Goal: Information Seeking & Learning: Find specific page/section

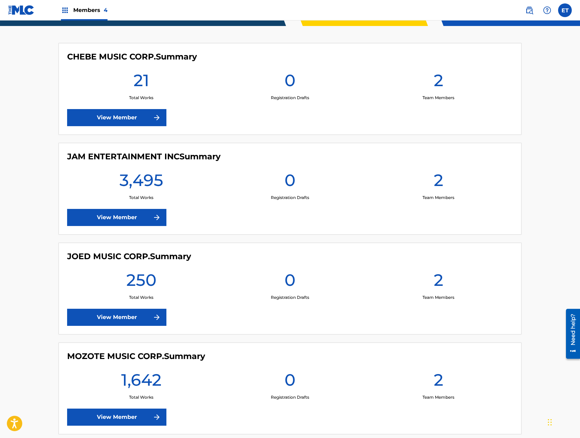
scroll to position [175, 0]
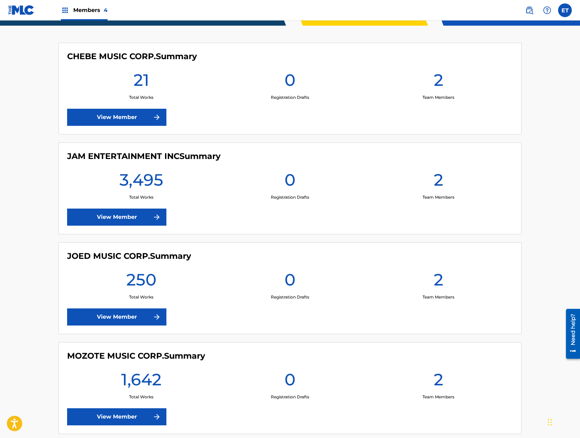
click at [114, 217] on link "View Member" at bounding box center [116, 217] width 99 height 17
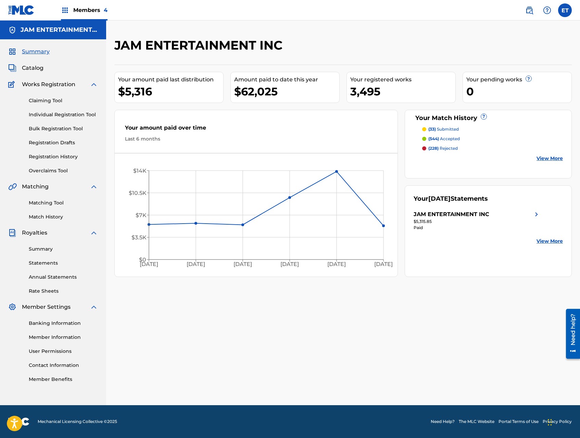
click at [55, 113] on link "Individual Registration Tool" at bounding box center [63, 114] width 69 height 7
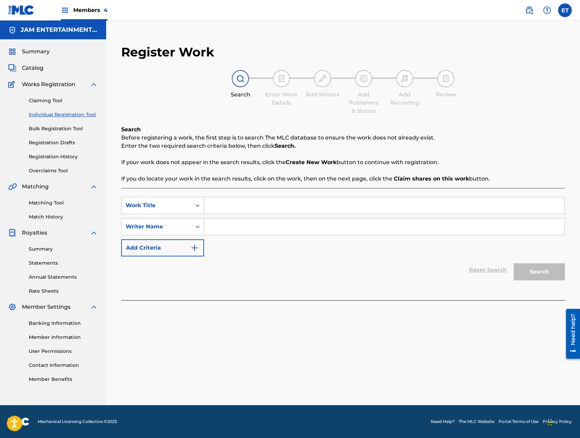
click at [246, 206] on input "Search Form" at bounding box center [384, 205] width 360 height 16
paste input "BAILALO SUAVECITO"
type input "BAILALO SUAVECITO"
click at [261, 227] on input "Search Form" at bounding box center [384, 227] width 360 height 16
type input "[PERSON_NAME]"
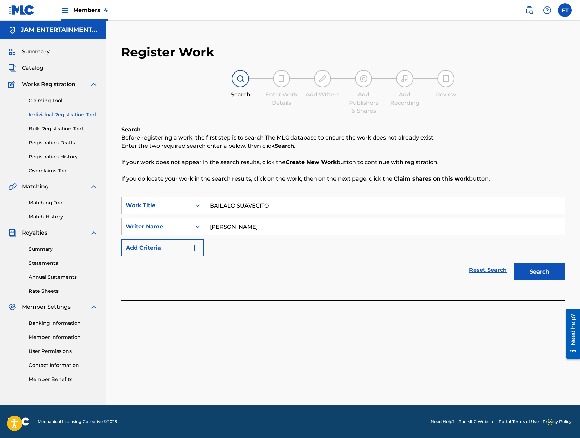
click at [513, 264] on button "Search" at bounding box center [538, 272] width 51 height 17
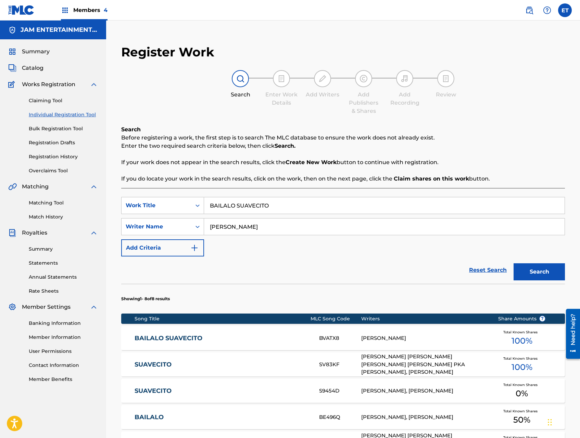
click at [188, 337] on link "BAILALO SUAVECITO" at bounding box center [222, 339] width 175 height 8
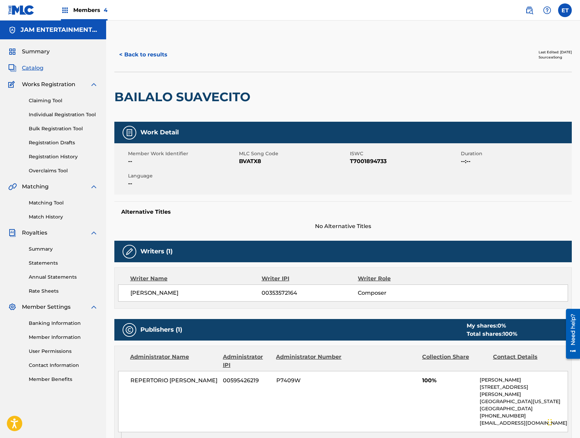
click at [147, 53] on button "< Back to results" at bounding box center [143, 54] width 58 height 17
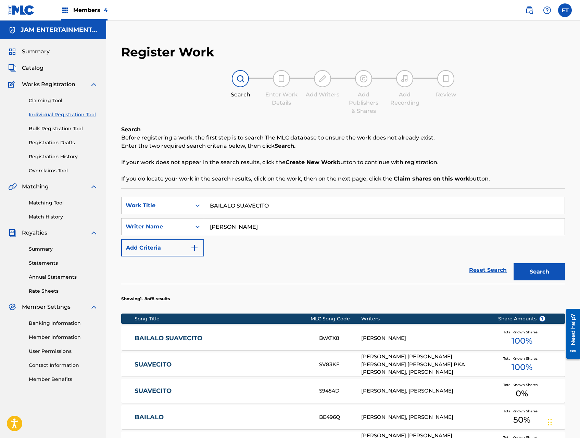
click at [246, 208] on input "BAILALO SUAVECITO" at bounding box center [384, 205] width 360 height 16
paste input "ESAME ABRAZAME"
type input "BESAME ABRAZAME"
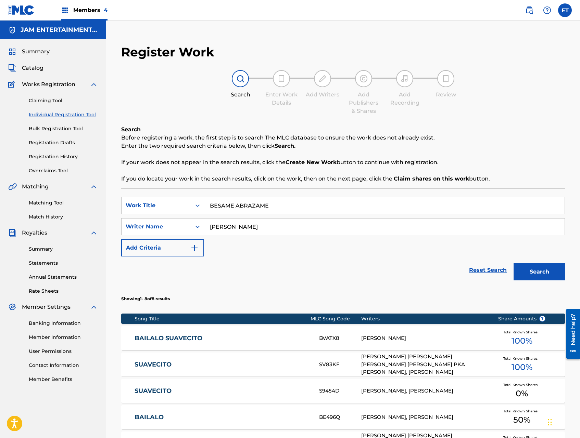
click at [259, 221] on input "[PERSON_NAME]" at bounding box center [384, 227] width 360 height 16
type input "[PERSON_NAME]"
click at [513, 264] on button "Search" at bounding box center [538, 272] width 51 height 17
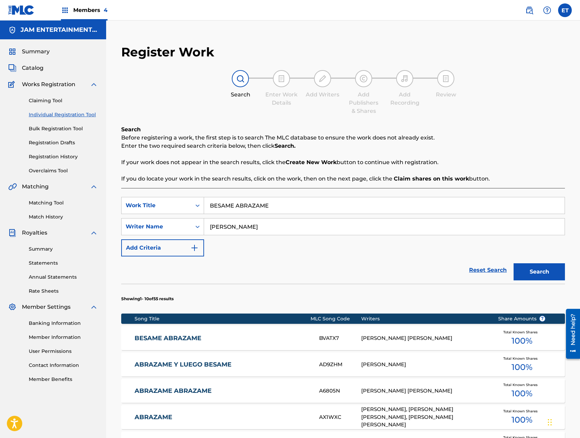
click at [185, 335] on link "BESAME ABRAZAME" at bounding box center [222, 339] width 175 height 8
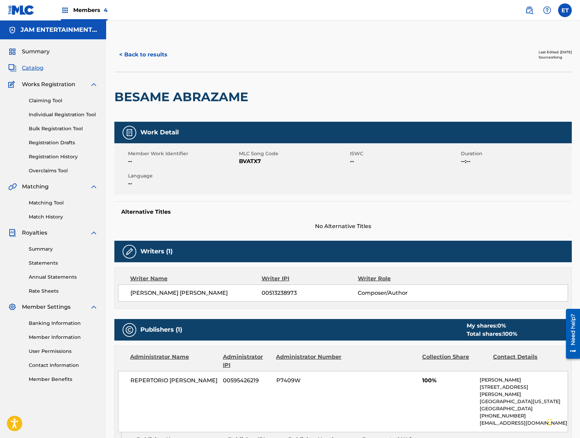
click at [135, 57] on button "< Back to results" at bounding box center [143, 54] width 58 height 17
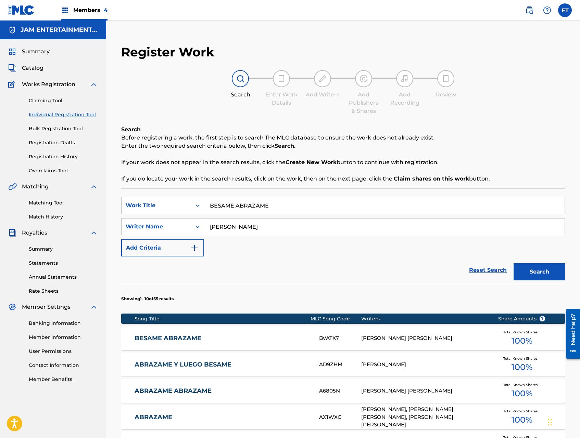
click at [296, 209] on input "BESAME ABRAZAME" at bounding box center [384, 205] width 360 height 16
paste input "CACHONDO Y COCHINO"
type input "CACHONDO Y COCHINO"
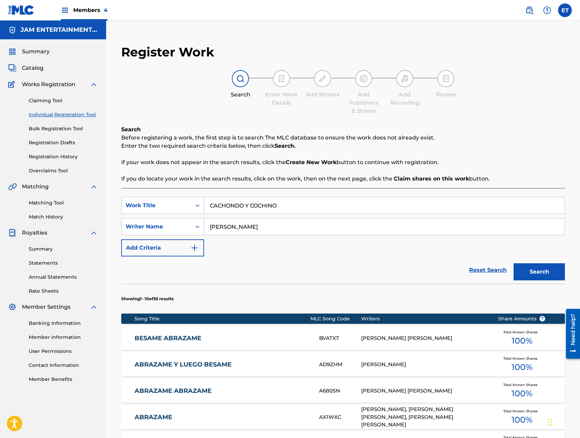
click at [513, 264] on button "Search" at bounding box center [538, 272] width 51 height 17
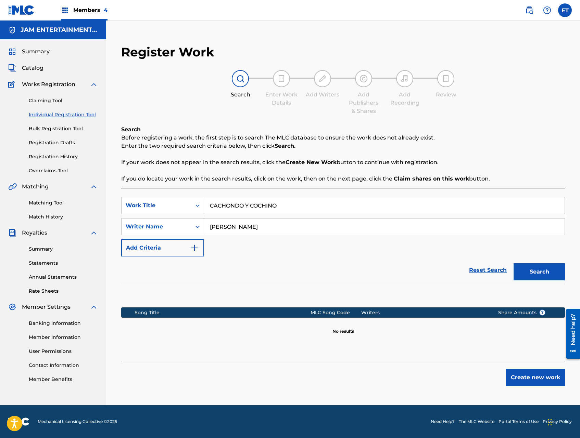
click at [254, 218] on div "[PERSON_NAME]" at bounding box center [384, 226] width 361 height 17
click at [254, 222] on input "[PERSON_NAME]" at bounding box center [384, 227] width 360 height 16
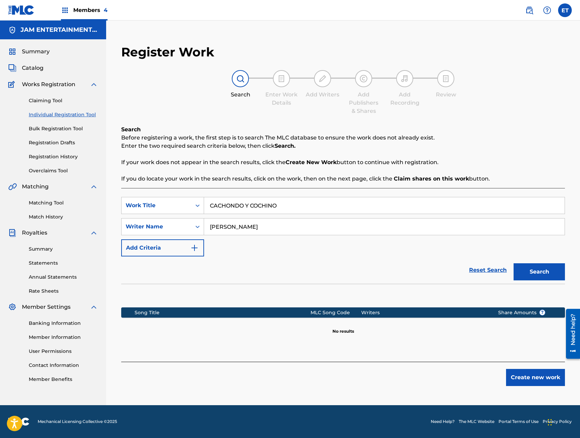
type input "[PERSON_NAME]"
click at [513, 264] on button "Search" at bounding box center [538, 272] width 51 height 17
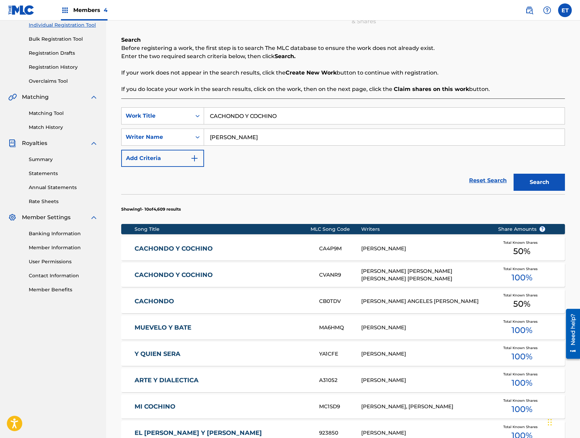
scroll to position [101, 0]
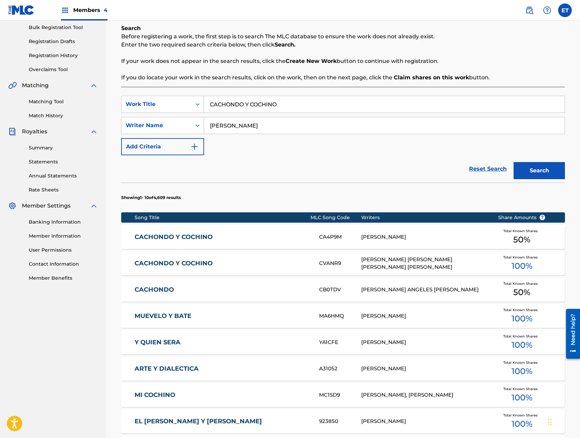
click at [167, 234] on link "CACHONDO Y COCHINO" at bounding box center [222, 237] width 175 height 8
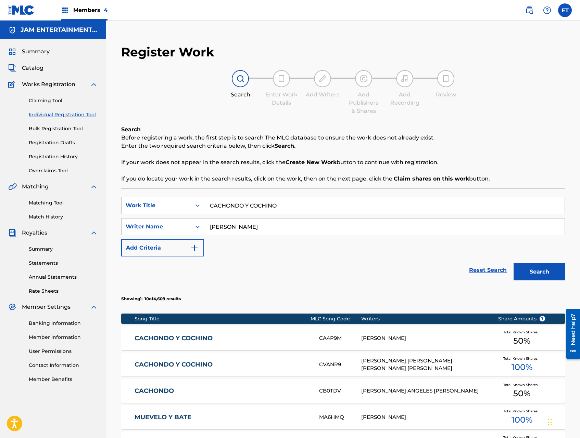
click at [192, 362] on link "CACHONDO Y COCHINO" at bounding box center [222, 365] width 175 height 8
click at [285, 207] on input "CACHONDO Y COCHINO" at bounding box center [384, 205] width 360 height 16
paste input "MINOS DE LA [PERSON_NAME]"
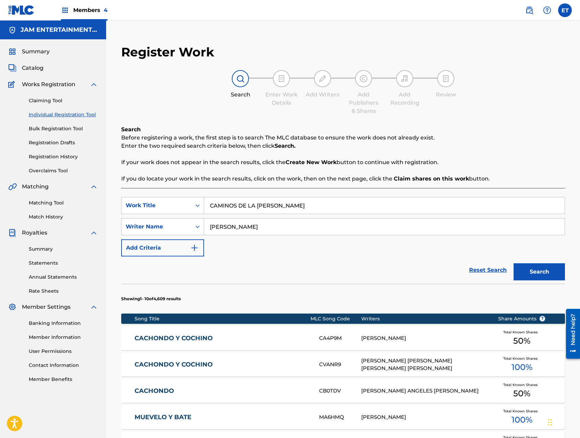
type input "CAMINOS DE LA [PERSON_NAME]"
type input "[PERSON_NAME]"
click at [513, 264] on button "Search" at bounding box center [538, 272] width 51 height 17
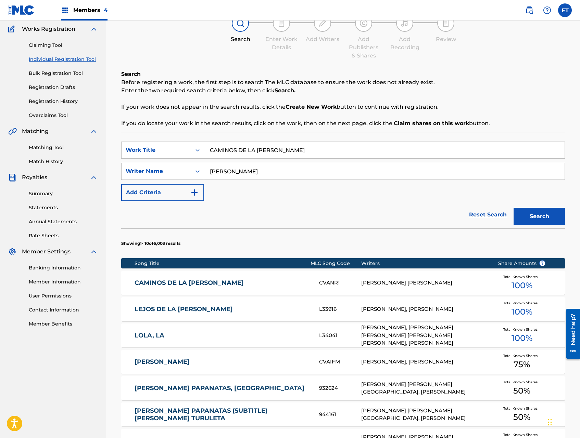
scroll to position [84, 0]
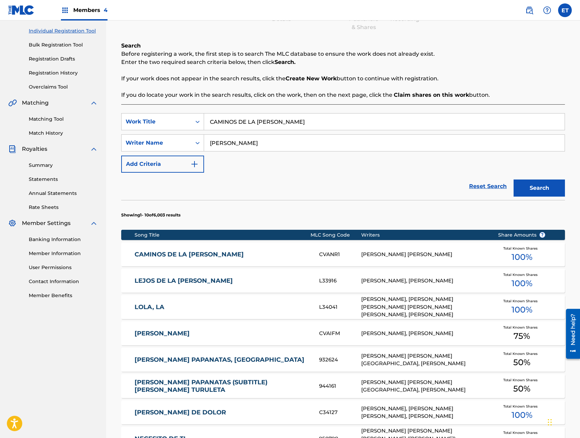
click at [205, 254] on link "CAMINOS DE LA [PERSON_NAME]" at bounding box center [222, 255] width 175 height 8
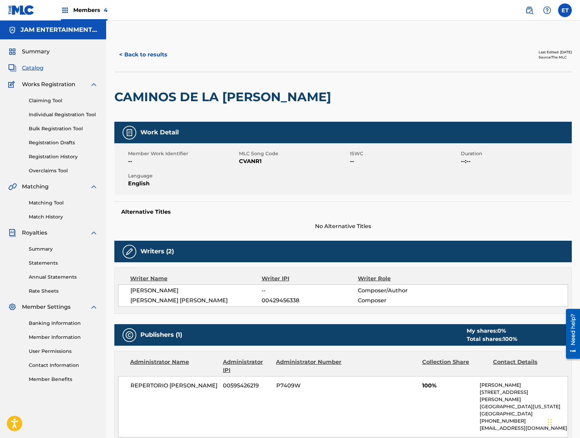
click at [137, 57] on button "< Back to results" at bounding box center [143, 54] width 58 height 17
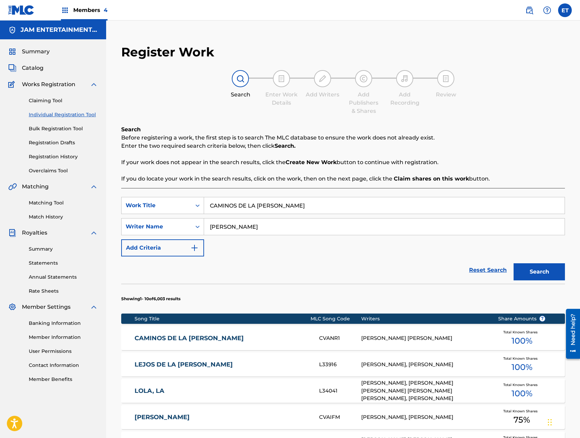
click at [269, 208] on input "CAMINOS DE LA [PERSON_NAME]" at bounding box center [384, 205] width 360 height 16
click at [271, 206] on input "CAMINOS DE LA [PERSON_NAME]" at bounding box center [384, 205] width 360 height 16
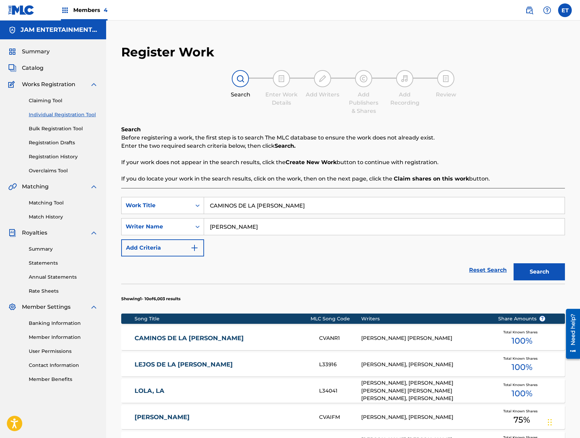
click at [271, 206] on input "CAMINOS DE LA [PERSON_NAME]" at bounding box center [384, 205] width 360 height 16
paste input "ÑIT"
type input "CAÑITA"
click at [251, 232] on input "[PERSON_NAME]" at bounding box center [384, 227] width 360 height 16
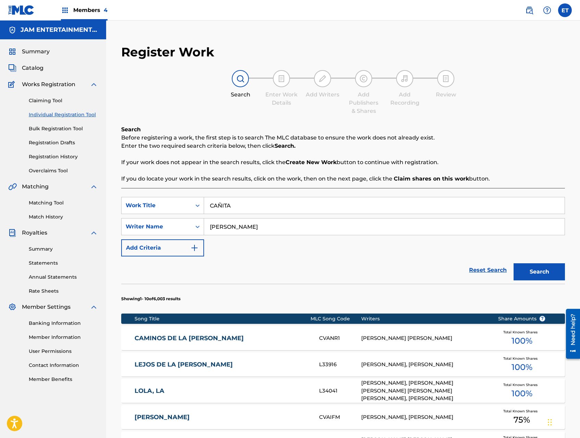
click at [251, 232] on input "[PERSON_NAME]" at bounding box center [384, 227] width 360 height 16
type input "[PERSON_NAME]"
click at [513, 264] on button "Search" at bounding box center [538, 272] width 51 height 17
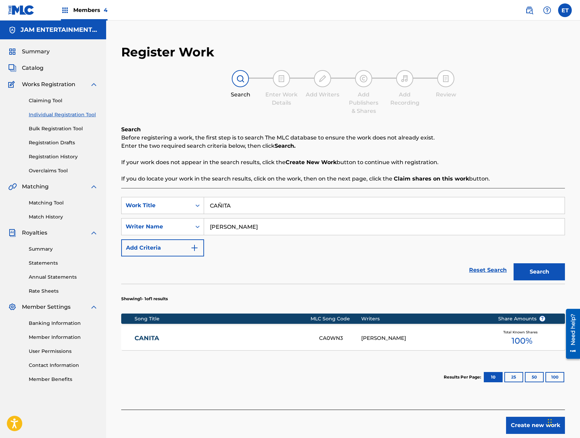
click at [256, 336] on link "CANITA" at bounding box center [222, 339] width 175 height 8
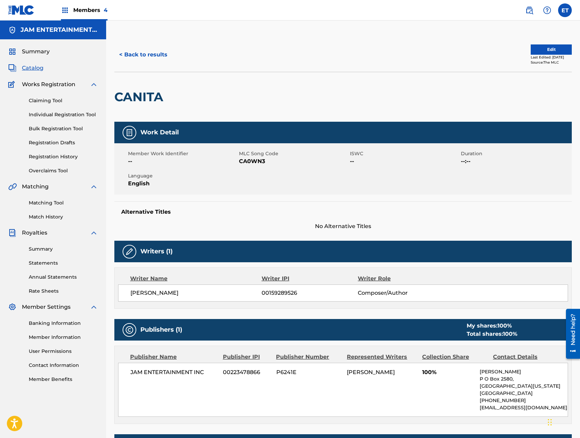
click at [248, 161] on span "CA0WN3" at bounding box center [293, 161] width 109 height 8
copy span "CA0WN3"
click at [151, 58] on button "< Back to results" at bounding box center [143, 54] width 58 height 17
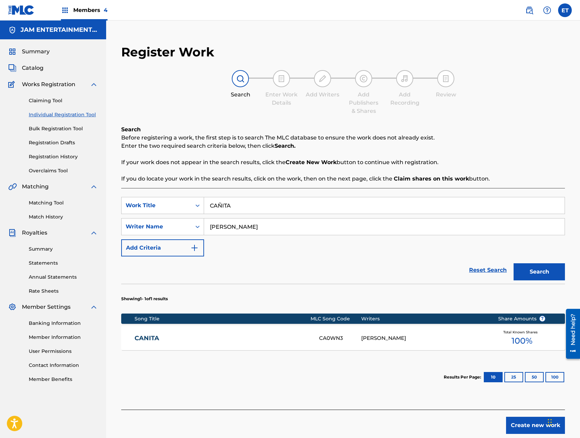
click at [279, 205] on input "CAÑITA" at bounding box center [384, 205] width 360 height 16
paste input "RTA A UN CIEGO"
type input "CARTA A UN CIEGO"
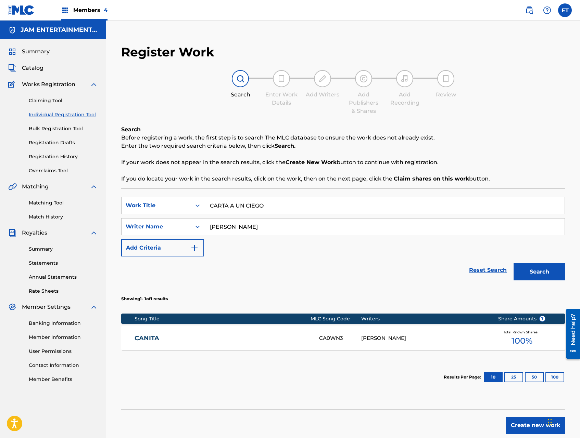
click at [513, 264] on button "Search" at bounding box center [538, 272] width 51 height 17
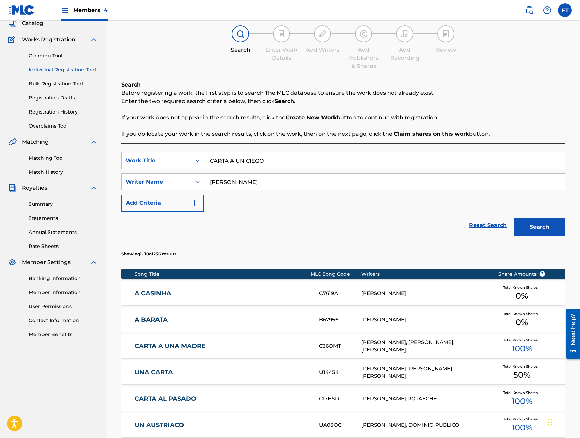
scroll to position [46, 0]
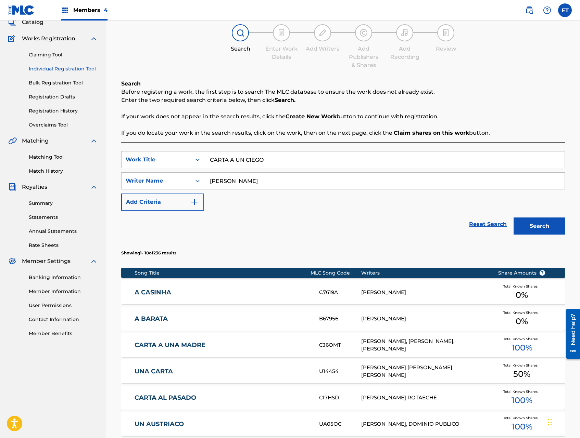
click at [258, 184] on input "[PERSON_NAME]" at bounding box center [384, 181] width 360 height 16
type input "CHAO"
click at [513, 218] on button "Search" at bounding box center [538, 226] width 51 height 17
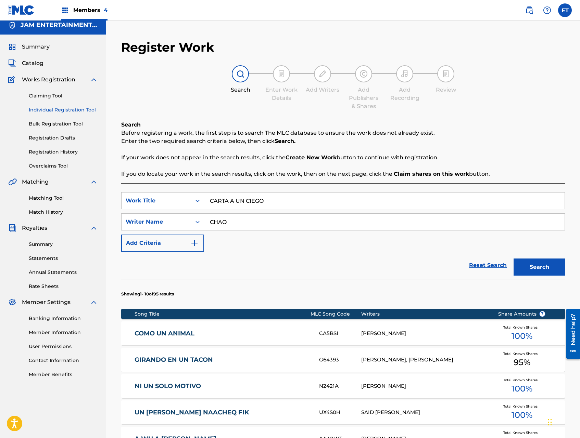
scroll to position [7, 0]
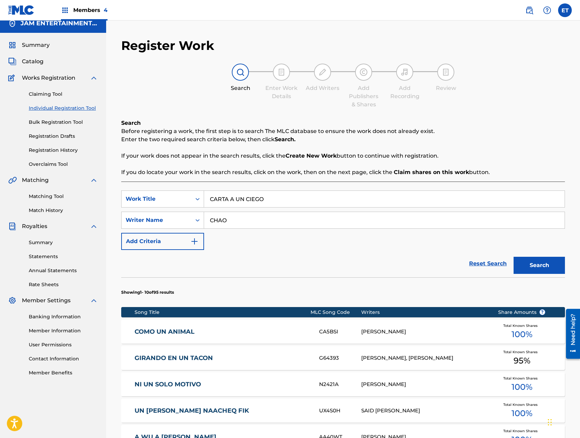
click at [242, 195] on input "CARTA A UN CIEGO" at bounding box center [384, 199] width 360 height 16
paste input "10679405"
type input "10679405"
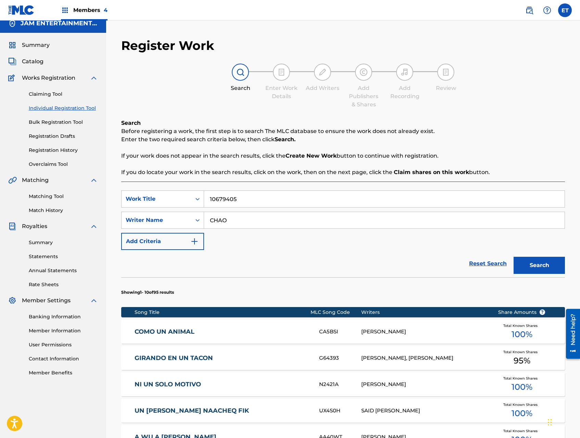
click at [234, 200] on input "10679405" at bounding box center [384, 199] width 360 height 16
paste input "CHICO SENTIMENTAL"
type input "CHICO SENTIMENTAL"
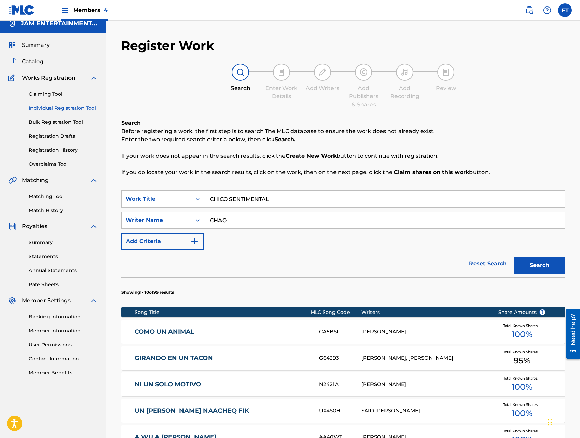
click at [245, 218] on input "CHAO" at bounding box center [384, 220] width 360 height 16
type input "MALDONADO"
click at [513, 257] on button "Search" at bounding box center [538, 265] width 51 height 17
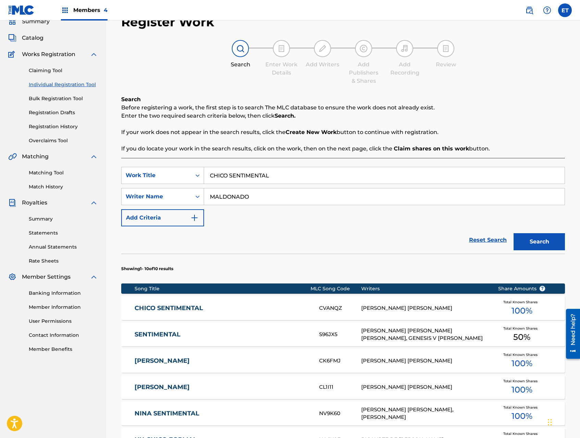
scroll to position [65, 0]
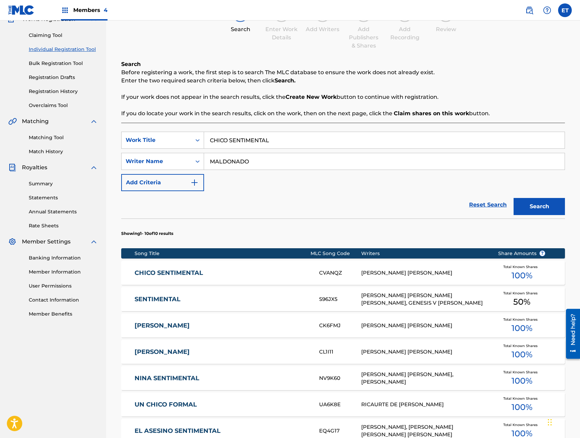
click at [178, 276] on link "CHICO SENTIMENTAL" at bounding box center [222, 273] width 175 height 8
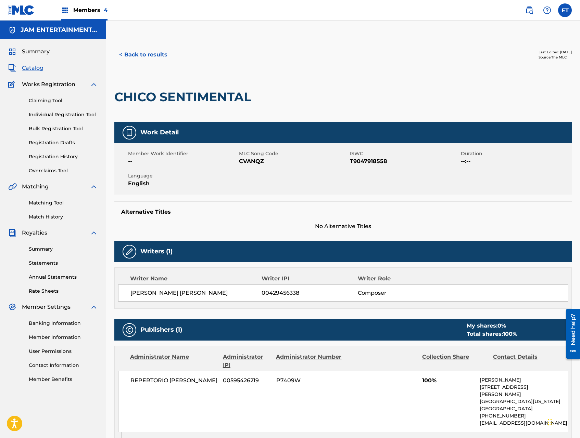
click at [132, 55] on button "< Back to results" at bounding box center [143, 54] width 58 height 17
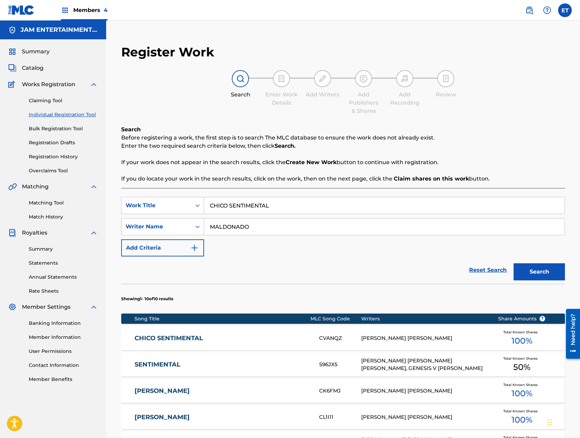
click at [264, 204] on input "CHICO SENTIMENTAL" at bounding box center [384, 205] width 360 height 16
paste input "OMO DE QUE NO"
type input "COMO DE QUE NO"
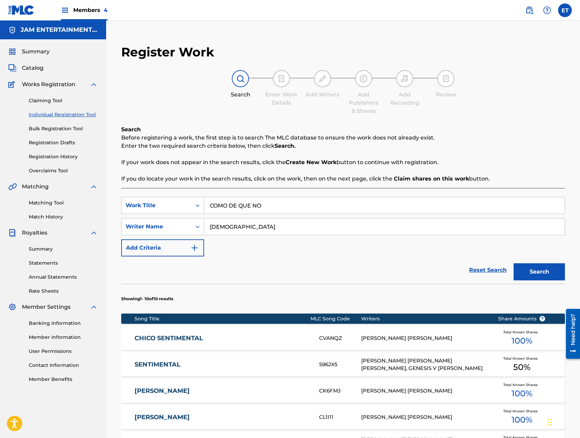
type input "[DEMOGRAPHIC_DATA]"
click at [513, 264] on button "Search" at bounding box center [538, 272] width 51 height 17
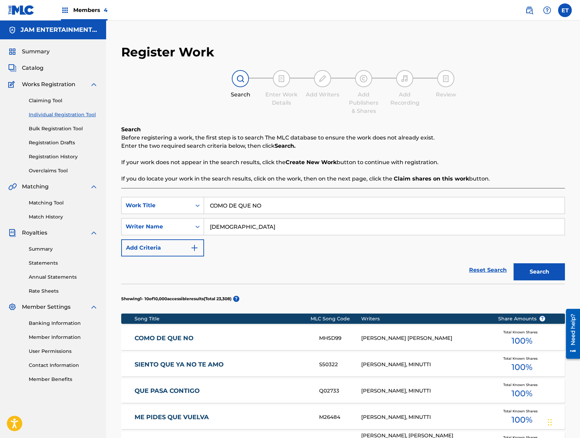
click at [187, 336] on link "COMO DE QUE NO" at bounding box center [222, 339] width 175 height 8
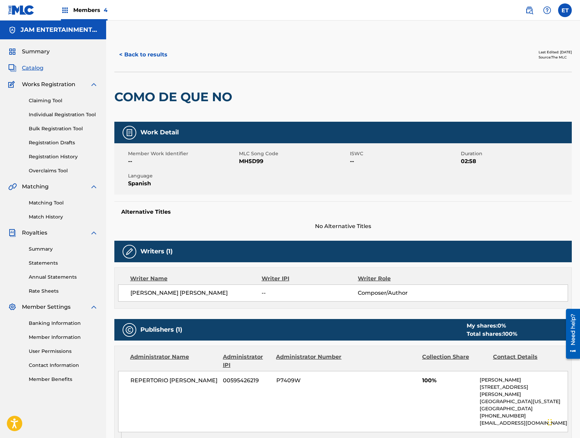
click at [129, 51] on button "< Back to results" at bounding box center [143, 54] width 58 height 17
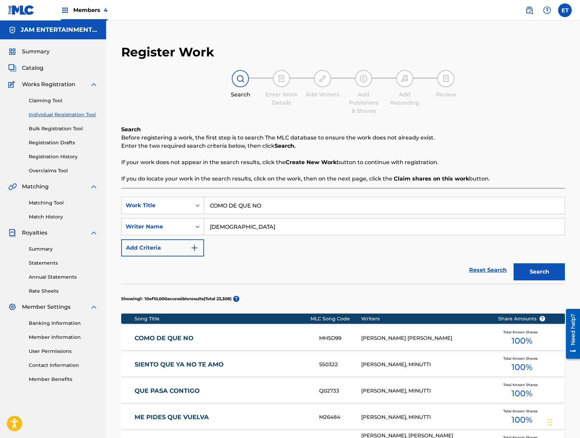
click at [269, 203] on input "COMO DE QUE NO" at bounding box center [384, 205] width 360 height 16
paste input "QUISIERA OLVIDARME DE TI"
type input "COMO QUISIERA OLVIDARME DE TI"
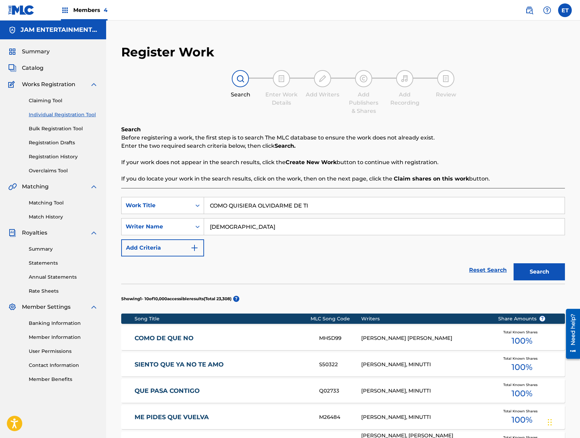
click at [255, 226] on input "[DEMOGRAPHIC_DATA]" at bounding box center [384, 227] width 360 height 16
type input "[PERSON_NAME]"
click at [513, 264] on button "Search" at bounding box center [538, 272] width 51 height 17
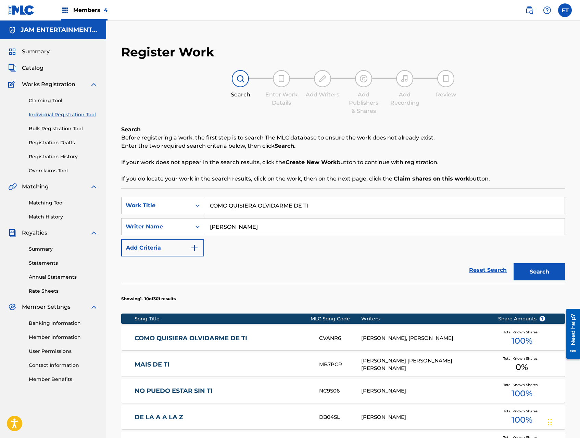
click at [231, 342] on link "COMO QUISIERA OLVIDARME DE TI" at bounding box center [222, 339] width 175 height 8
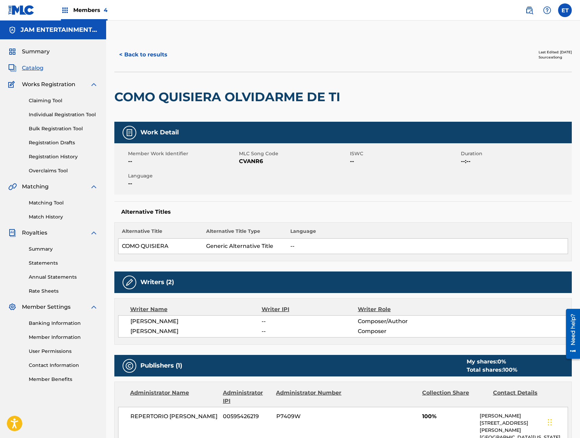
click at [149, 55] on button "< Back to results" at bounding box center [143, 54] width 58 height 17
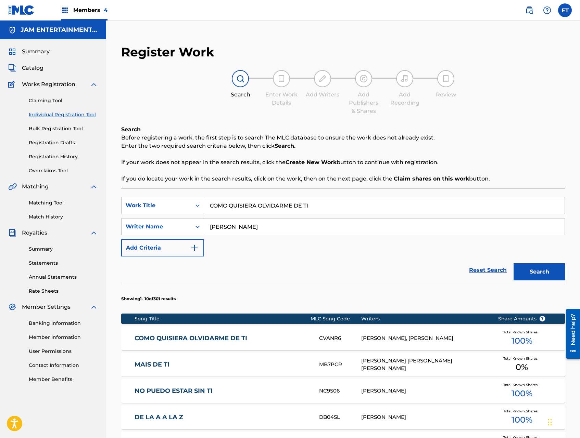
click at [247, 209] on input "COMO QUISIERA OLVIDARME DE TI" at bounding box center [384, 205] width 360 height 16
paste input "TU"
type input "COMO TU"
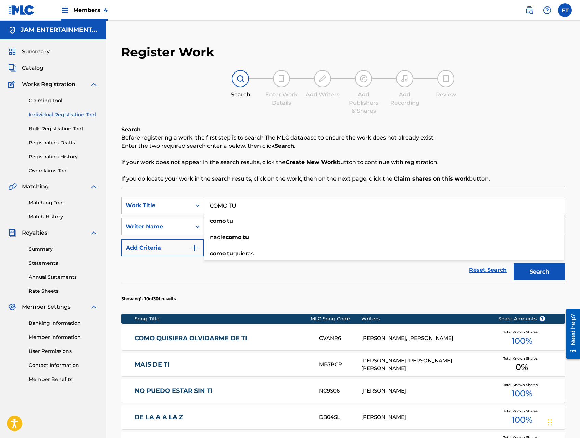
click at [217, 281] on div "Reset Search Search" at bounding box center [343, 270] width 444 height 27
click at [227, 230] on input "[PERSON_NAME]" at bounding box center [384, 227] width 360 height 16
click at [513, 264] on button "Search" at bounding box center [538, 272] width 51 height 17
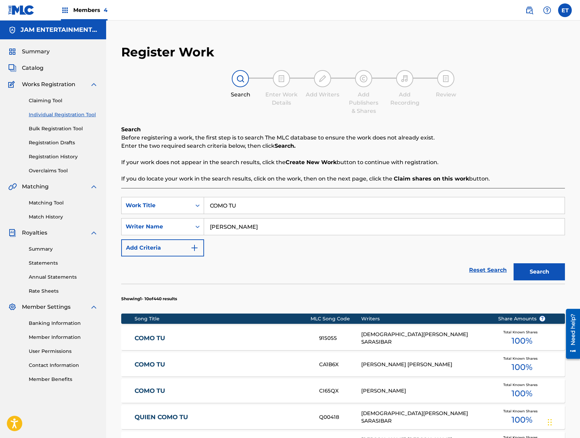
click at [240, 225] on input "[PERSON_NAME]" at bounding box center [384, 227] width 360 height 16
click at [240, 226] on input "[PERSON_NAME]" at bounding box center [384, 227] width 360 height 16
type input "MALDONADO"
click at [513, 264] on button "Search" at bounding box center [538, 272] width 51 height 17
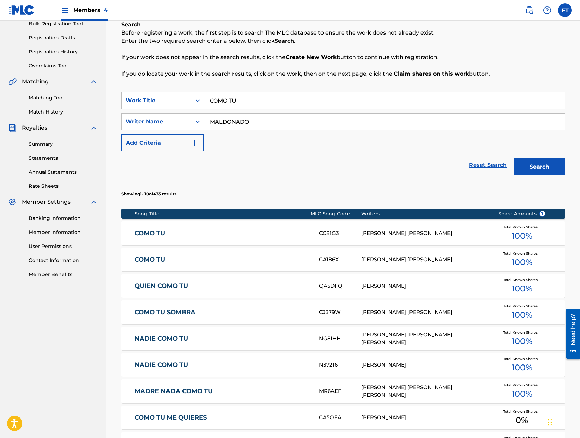
scroll to position [104, 0]
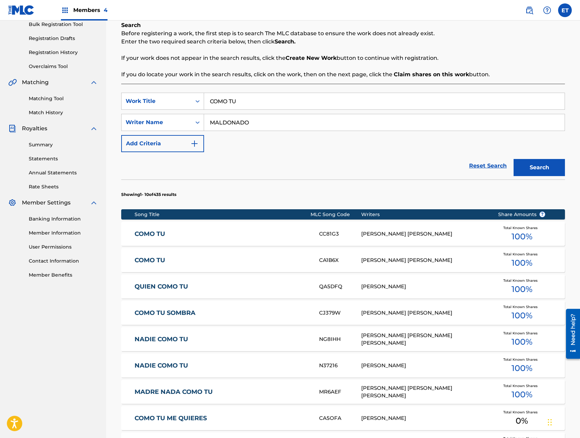
click at [394, 259] on div "[PERSON_NAME] [PERSON_NAME]" at bounding box center [424, 261] width 126 height 8
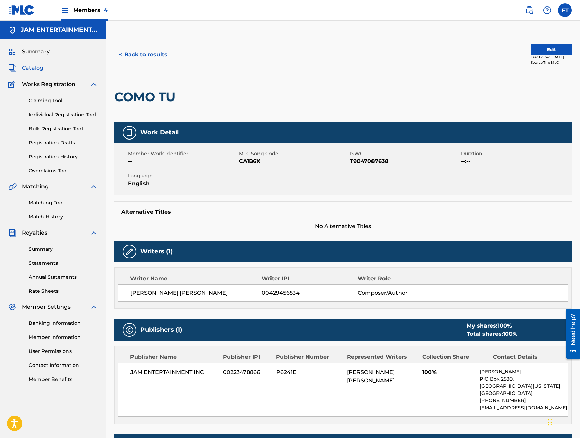
click at [248, 163] on span "CA1B6X" at bounding box center [293, 161] width 109 height 8
copy span "CA1B6X"
click at [142, 50] on button "< Back to results" at bounding box center [143, 54] width 58 height 17
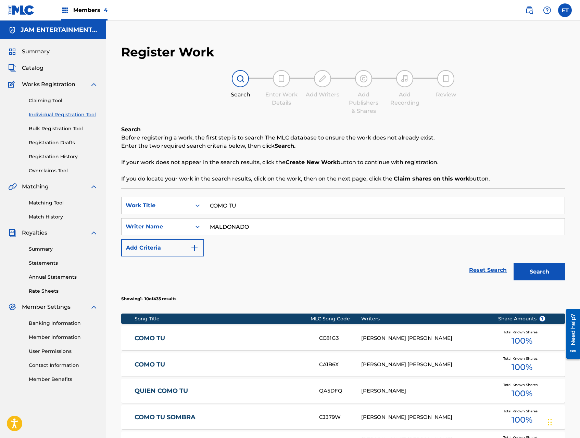
click at [260, 206] on input "COMO TU" at bounding box center [384, 205] width 360 height 16
paste input "N LOS OJOS CERRADOS"
type input "CON LOS OJOS CERRADOS"
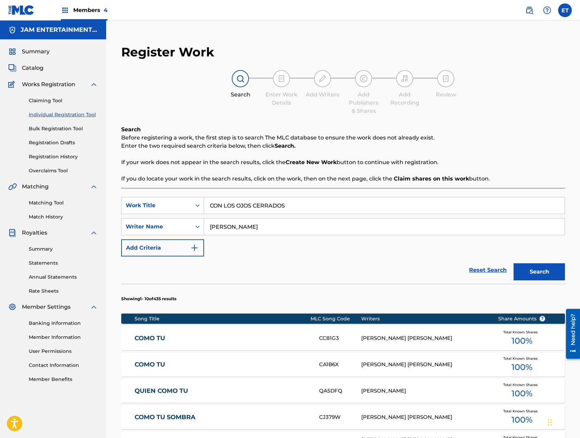
click at [513, 264] on button "Search" at bounding box center [538, 272] width 51 height 17
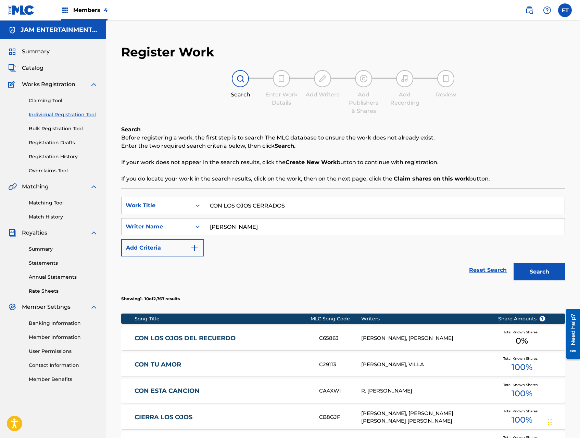
type input "[PERSON_NAME]"
click at [513, 264] on button "Search" at bounding box center [538, 272] width 51 height 17
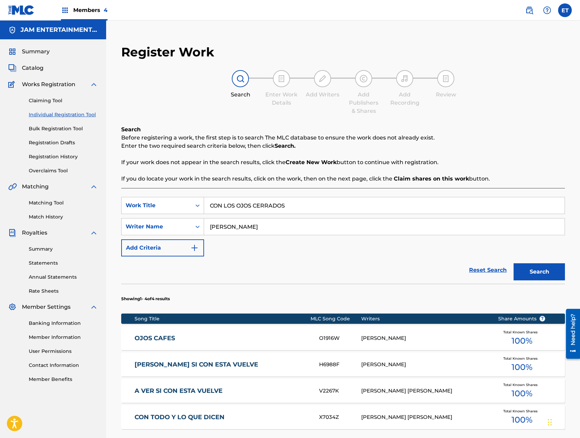
click at [246, 200] on input "CON LOS OJOS CERRADOS" at bounding box center [384, 205] width 360 height 16
paste input "[PERSON_NAME]"
type input "COQUETA Y TRAVIESA"
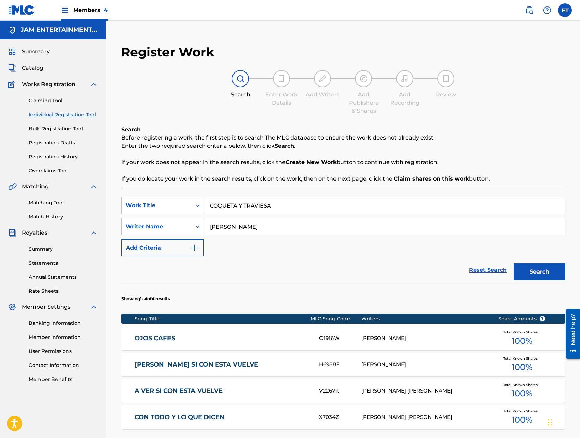
type input "[PERSON_NAME]"
click at [513, 264] on button "Search" at bounding box center [538, 272] width 51 height 17
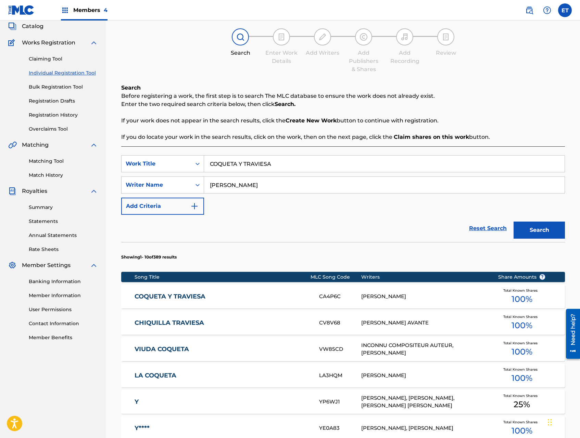
scroll to position [44, 0]
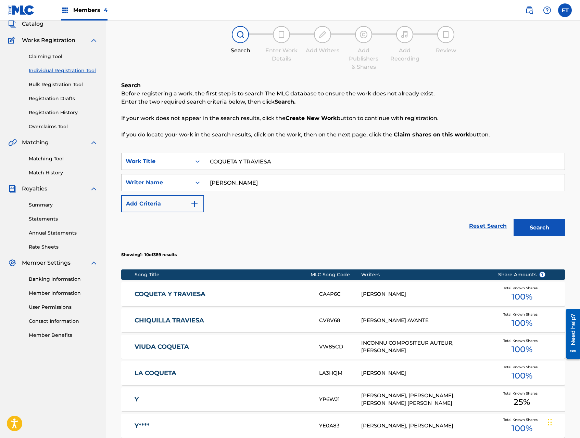
click at [194, 294] on link "COQUETA Y TRAVIESA" at bounding box center [222, 295] width 175 height 8
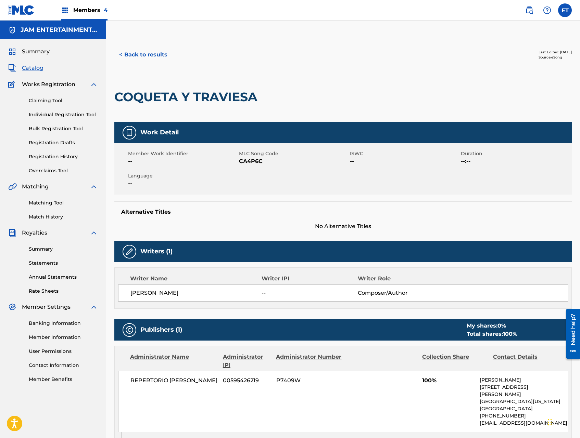
click at [141, 46] on button "< Back to results" at bounding box center [143, 54] width 58 height 17
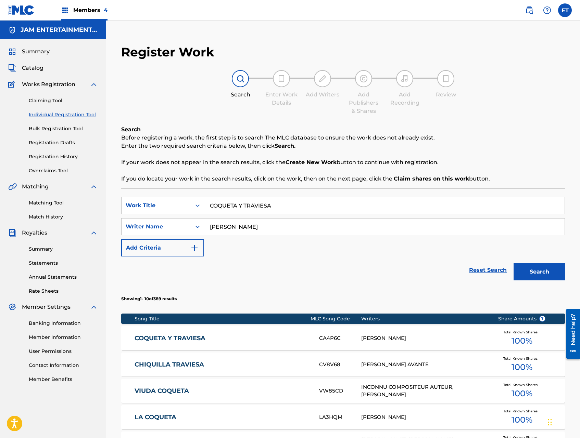
click at [243, 207] on input "COQUETA Y TRAVIESA" at bounding box center [384, 205] width 360 height 16
paste input "RAZON"
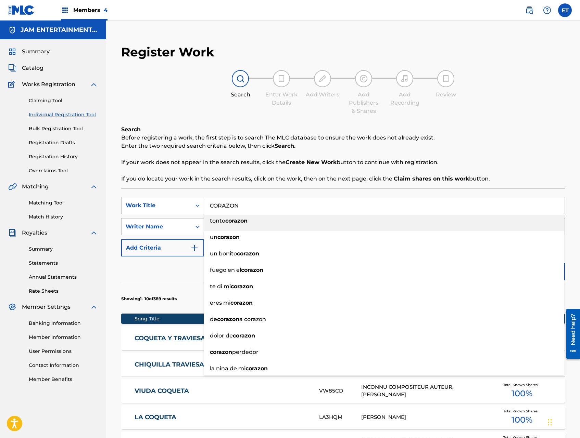
type input "CORAZON"
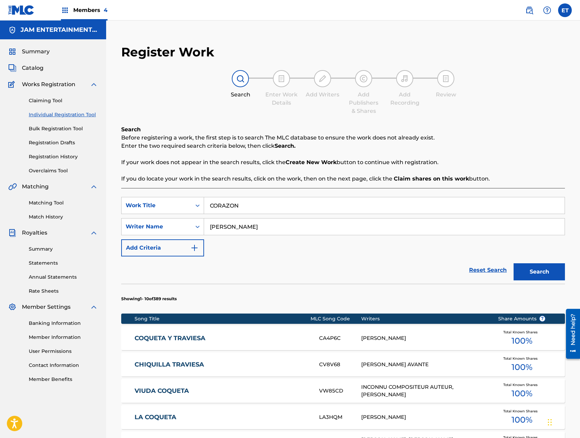
type input "[PERSON_NAME]"
click at [513, 264] on button "Search" at bounding box center [538, 272] width 51 height 17
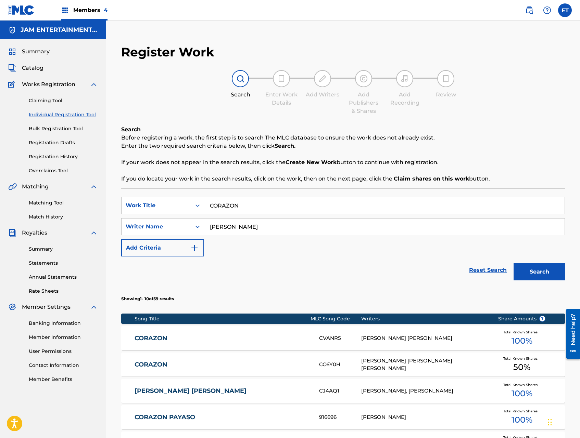
click at [289, 335] on link "CORAZON" at bounding box center [222, 339] width 175 height 8
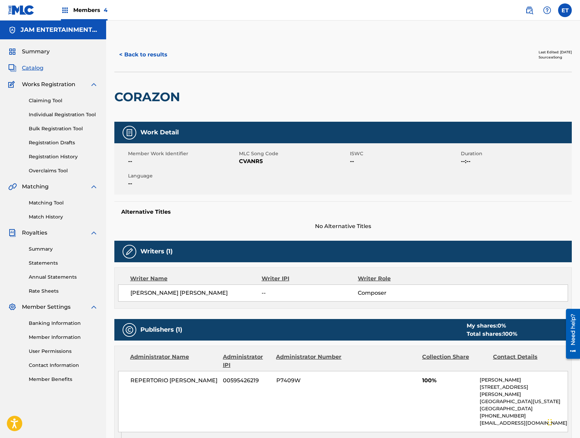
click at [152, 61] on button "< Back to results" at bounding box center [143, 54] width 58 height 17
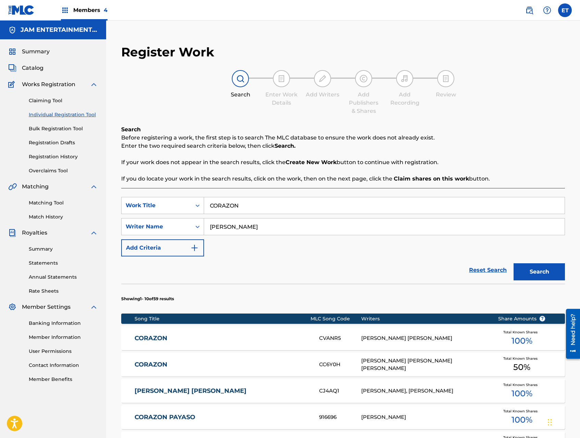
click at [245, 205] on input "CORAZON" at bounding box center [384, 205] width 360 height 16
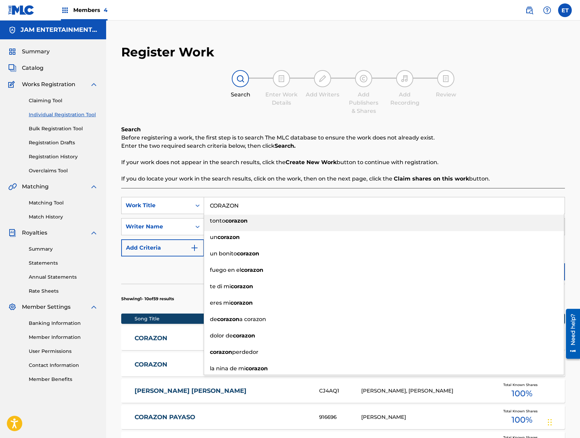
click at [245, 205] on input "CORAZON" at bounding box center [384, 205] width 360 height 16
paste input "DE [PERSON_NAME]"
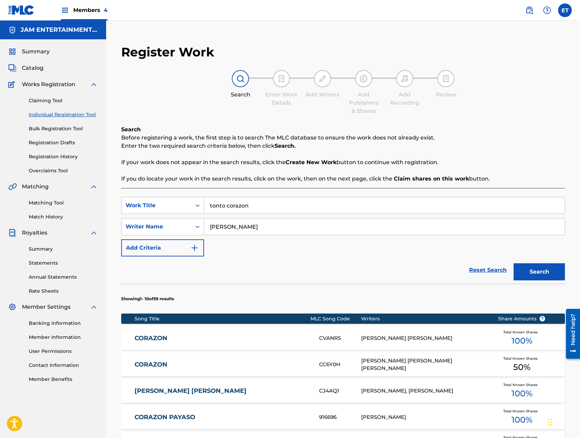
click at [245, 205] on input "tonto corazon" at bounding box center [384, 205] width 360 height 16
paste input "CORAZON DE JADE"
type input "CORAZON DE JADE"
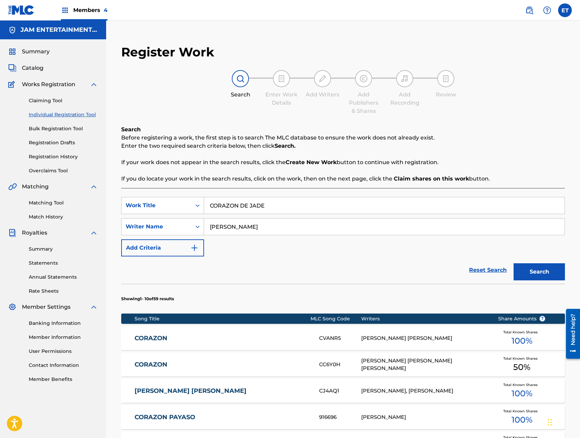
click at [513, 264] on button "Search" at bounding box center [538, 272] width 51 height 17
click at [222, 341] on link "CORAZON DE JADE" at bounding box center [222, 339] width 175 height 8
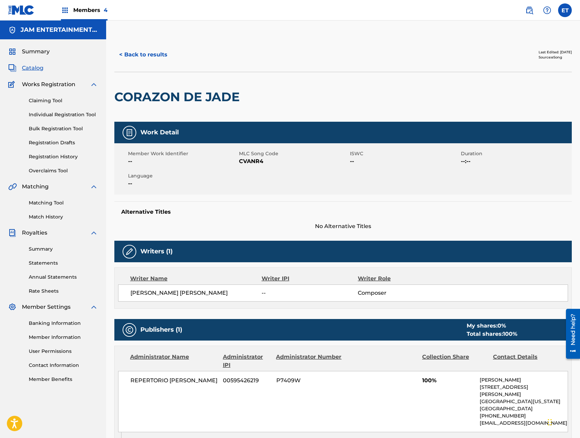
click at [144, 62] on button "< Back to results" at bounding box center [143, 54] width 58 height 17
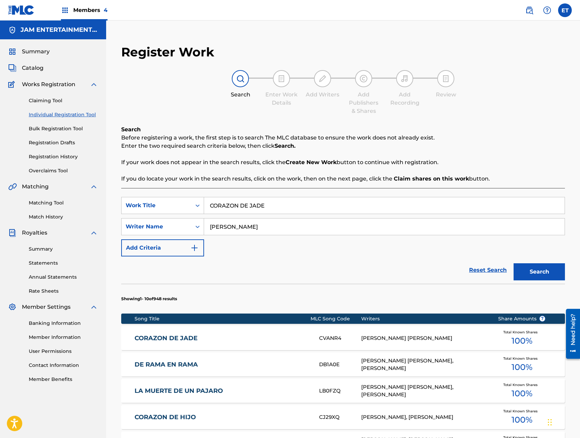
click at [266, 208] on input "CORAZON DE JADE" at bounding box center [384, 205] width 360 height 16
paste input "YOT"
click at [266, 208] on input "coyote matrero" at bounding box center [384, 205] width 360 height 16
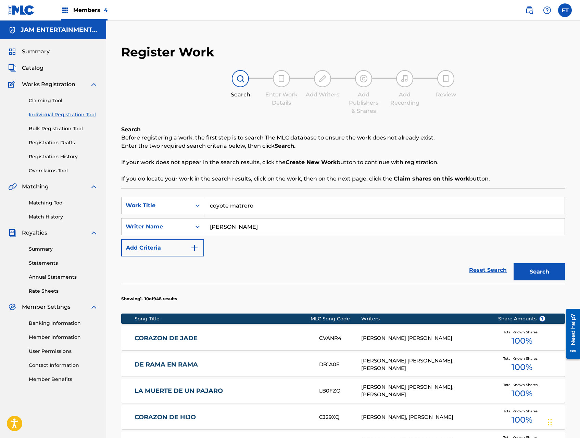
click at [266, 208] on input "coyote matrero" at bounding box center [384, 205] width 360 height 16
paste input "COYOTE"
click at [266, 208] on input "coyote matrero" at bounding box center [384, 205] width 360 height 16
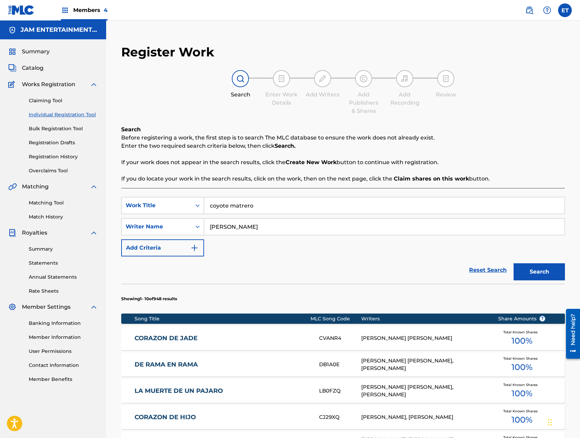
click at [266, 208] on input "coyote matrero" at bounding box center [384, 205] width 360 height 16
paste input "COYOTE"
type input "COYOTE"
click at [560, 277] on button "Search" at bounding box center [538, 272] width 51 height 17
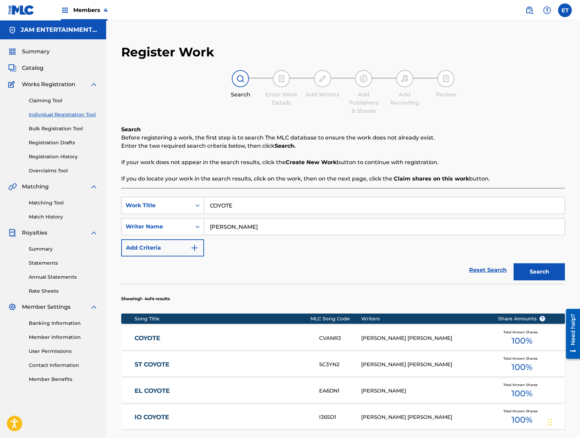
click at [199, 340] on link "COYOTE" at bounding box center [222, 339] width 175 height 8
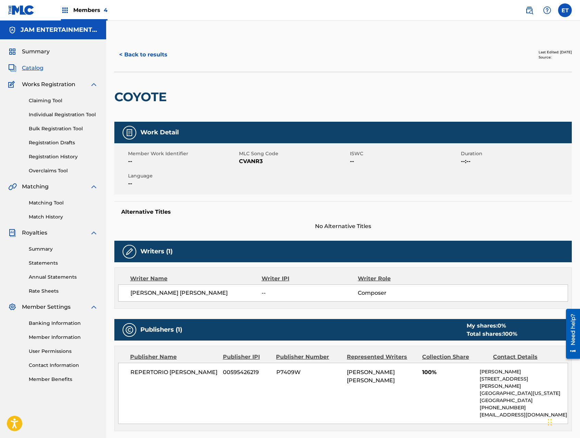
click at [143, 60] on button "< Back to results" at bounding box center [143, 54] width 58 height 17
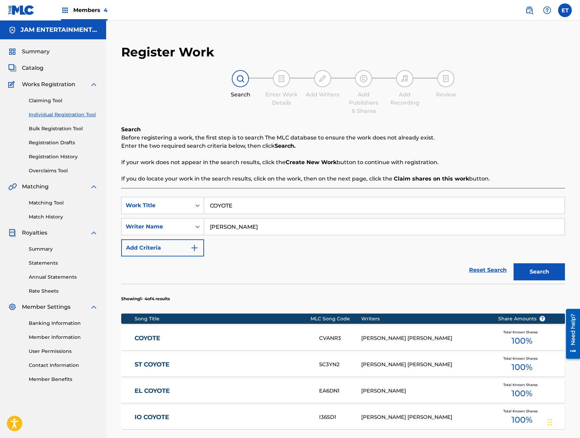
click at [245, 208] on input "COYOTE" at bounding box center [384, 205] width 360 height 16
paste input "UANDO VUELVAS"
type input "CUANDO VUELVAS"
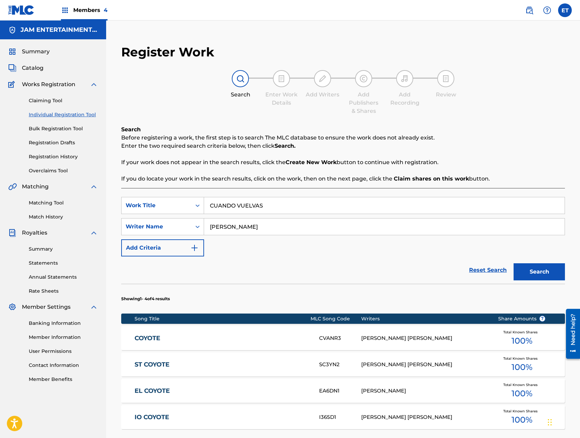
click at [513, 264] on button "Search" at bounding box center [538, 272] width 51 height 17
click at [258, 228] on input "[PERSON_NAME]" at bounding box center [384, 227] width 360 height 16
type input "MALDONADO"
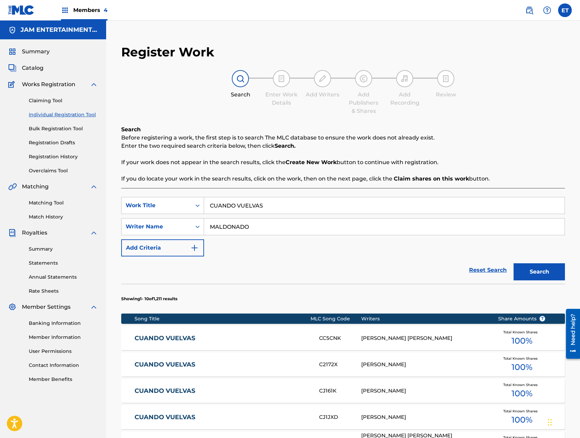
click at [513, 264] on button "Search" at bounding box center [538, 272] width 51 height 17
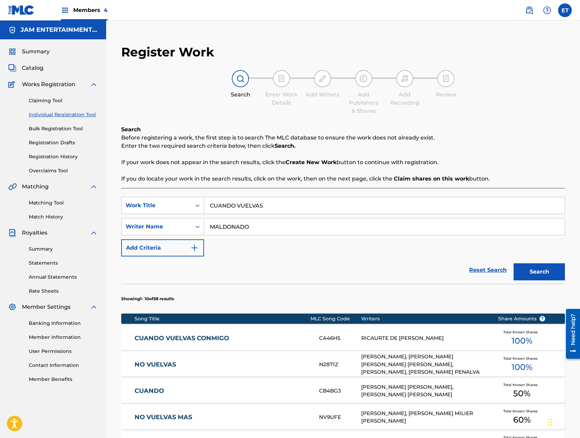
click at [240, 208] on input "CUANDO VUELVAS" at bounding box center [384, 205] width 360 height 16
click at [240, 207] on input "CUANDO VUELVAS" at bounding box center [384, 205] width 360 height 16
paste input "MBIA CAMPANERA"
type input "CUMBIA CAMPANERA"
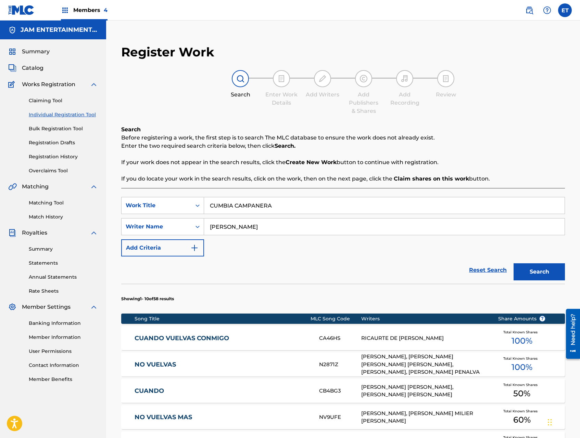
type input "[PERSON_NAME]"
click at [513, 264] on button "Search" at bounding box center [538, 272] width 51 height 17
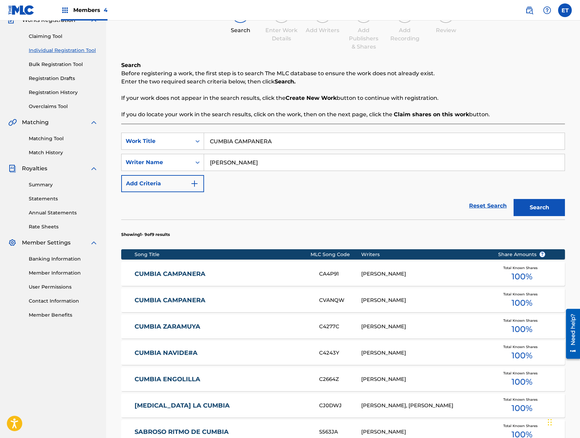
scroll to position [73, 0]
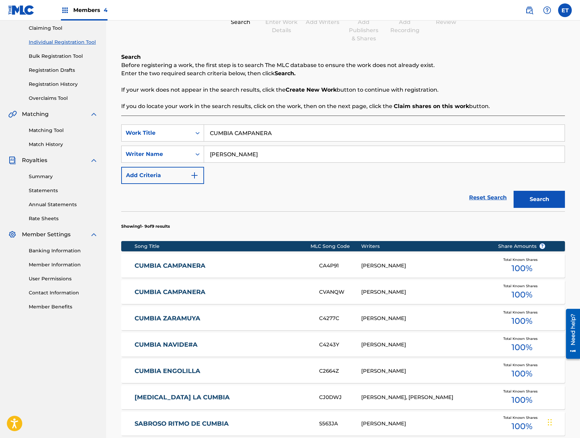
click at [178, 265] on link "CUMBIA CAMPANERA" at bounding box center [222, 266] width 175 height 8
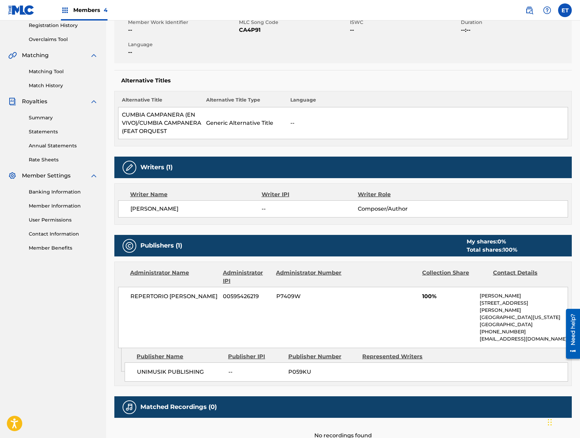
scroll to position [143, 0]
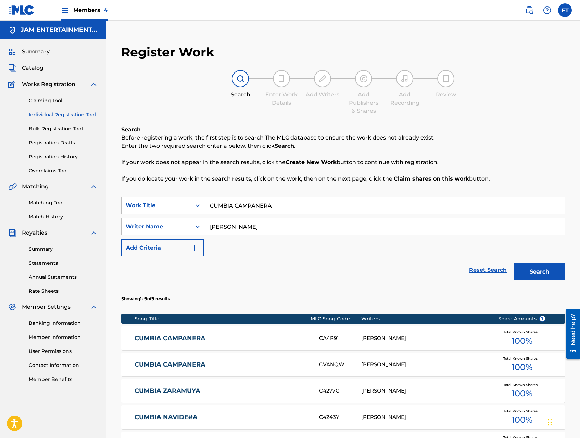
click at [182, 364] on link "CUMBIA CAMPANERA" at bounding box center [222, 365] width 175 height 8
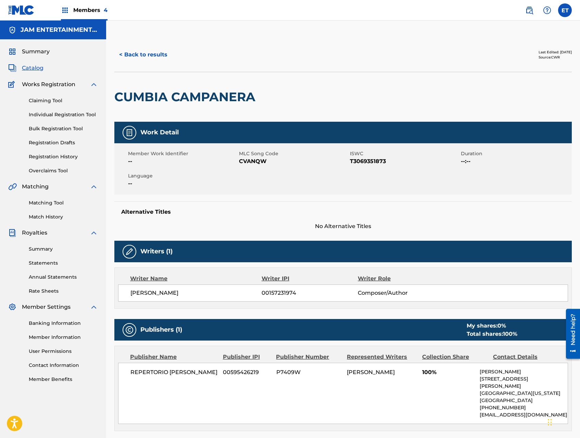
click at [124, 54] on button "< Back to results" at bounding box center [143, 54] width 58 height 17
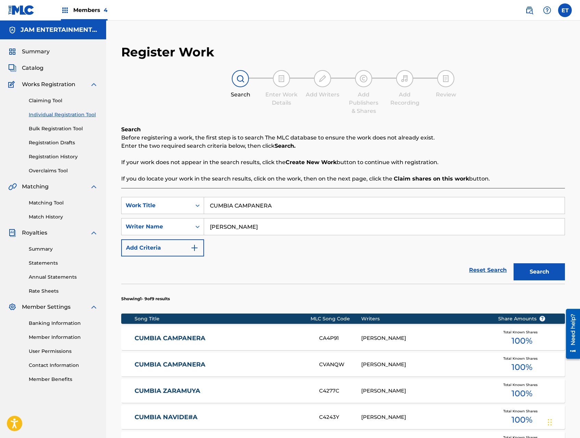
click at [252, 208] on input "CUMBIA CAMPANERA" at bounding box center [384, 205] width 360 height 16
paste input "DESDE QUE TE CONOCI"
type input "DESDE QUE TE CONOCI"
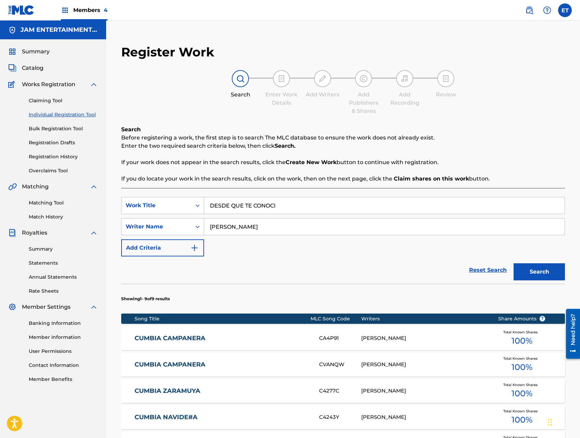
type input "[PERSON_NAME]"
click at [513, 264] on button "Search" at bounding box center [538, 272] width 51 height 17
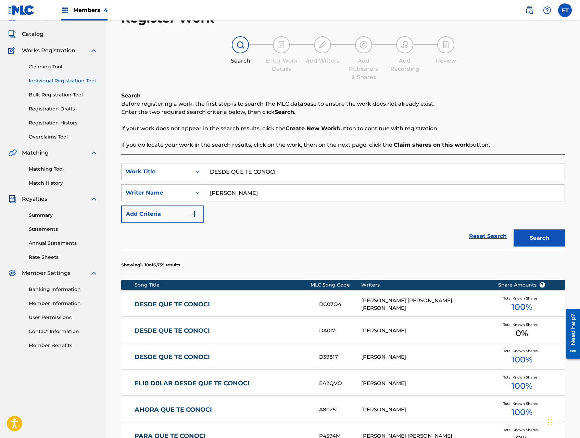
scroll to position [46, 0]
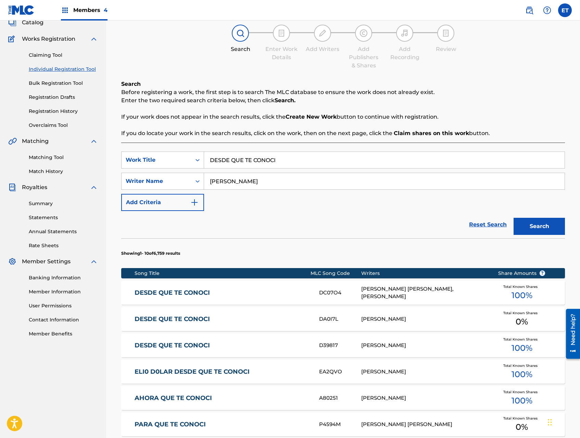
click at [200, 320] on link "DESDE QUE TE CONOCI" at bounding box center [222, 320] width 175 height 8
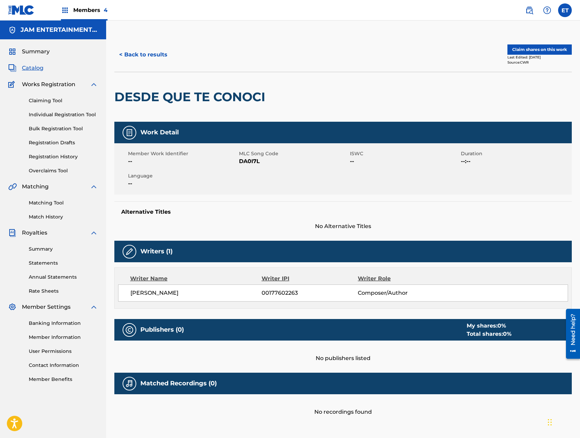
click at [252, 162] on span "DA0I7L" at bounding box center [293, 161] width 109 height 8
copy span "DA0I7L"
click at [136, 54] on button "< Back to results" at bounding box center [143, 54] width 58 height 17
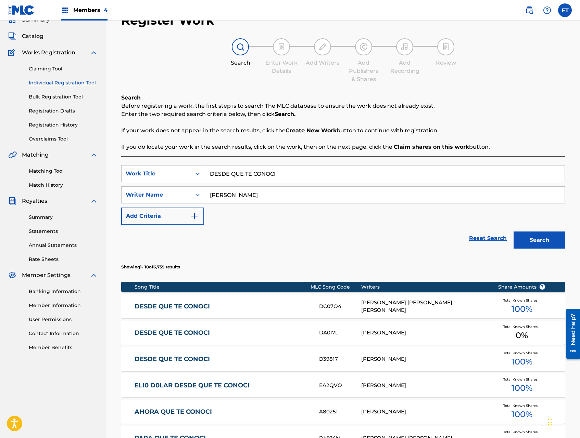
scroll to position [33, 0]
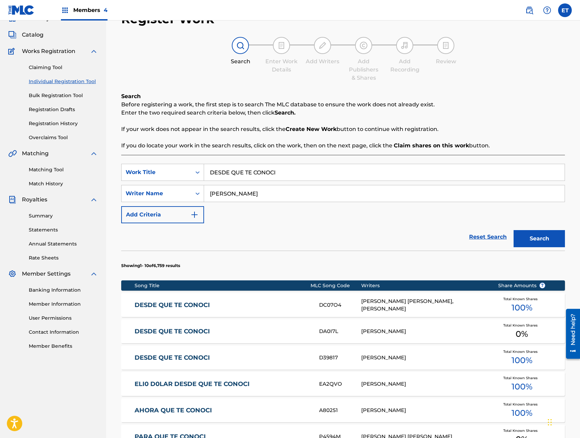
click at [411, 357] on div "[PERSON_NAME]" at bounding box center [424, 358] width 126 height 8
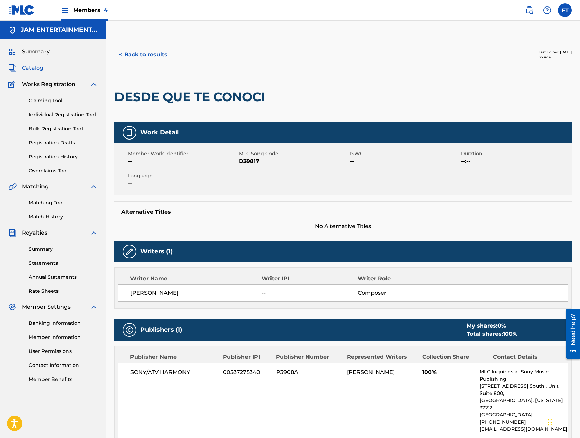
scroll to position [114, 0]
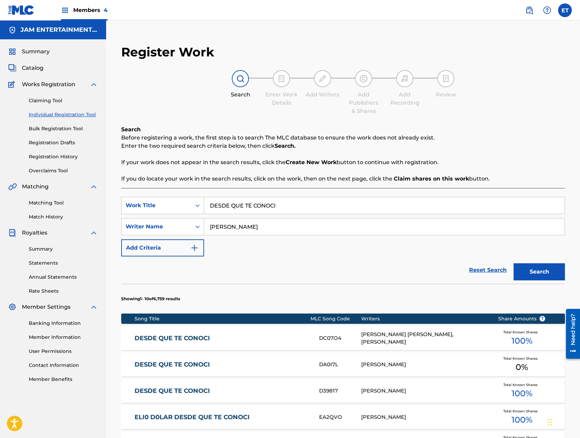
click at [255, 207] on input "DESDE QUE TE CONOCI" at bounding box center [384, 205] width 360 height 16
paste input "PUES"
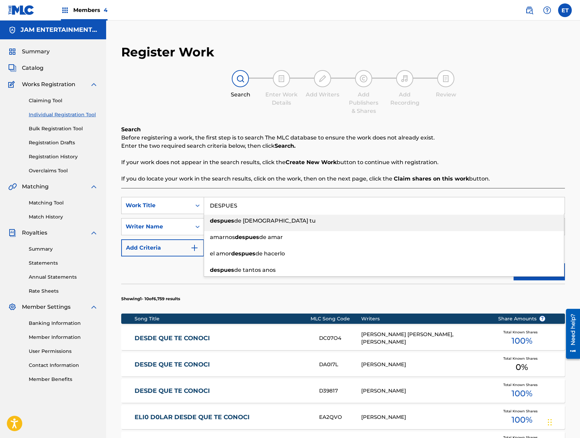
type input "DESPUES"
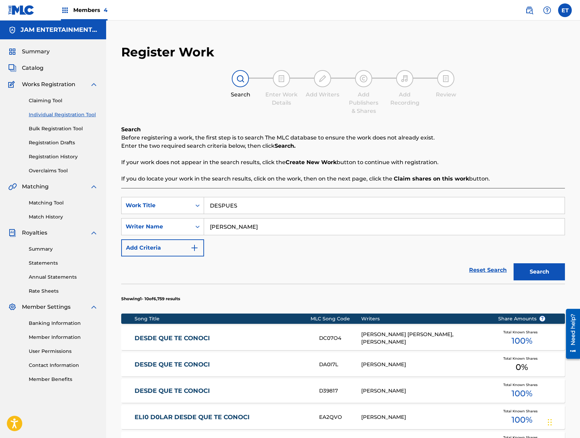
type input "[PERSON_NAME]"
click at [513, 264] on button "Search" at bounding box center [538, 272] width 51 height 17
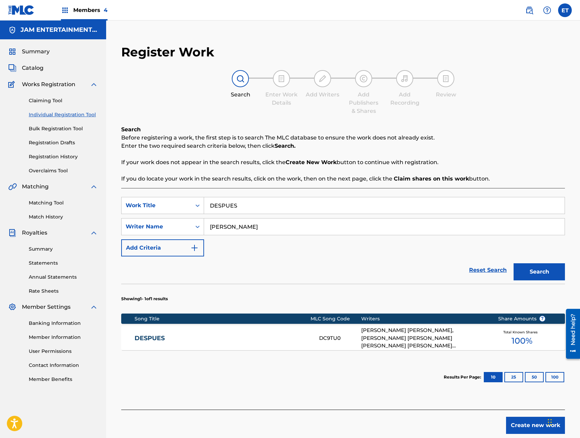
click at [266, 332] on div "DESPUES DC9TU0 [PERSON_NAME] [PERSON_NAME], [PERSON_NAME] [PERSON_NAME] [PERSON…" at bounding box center [343, 339] width 444 height 24
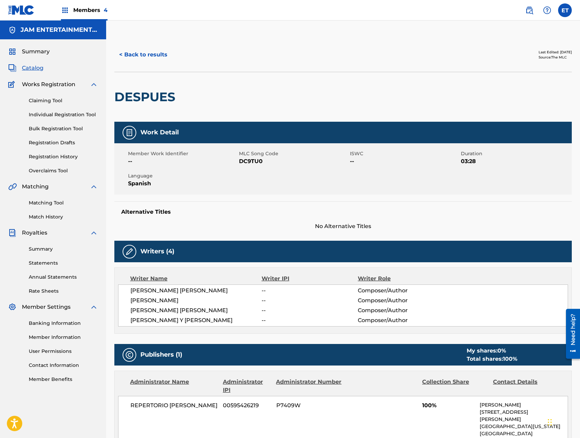
click at [121, 60] on button "< Back to results" at bounding box center [143, 54] width 58 height 17
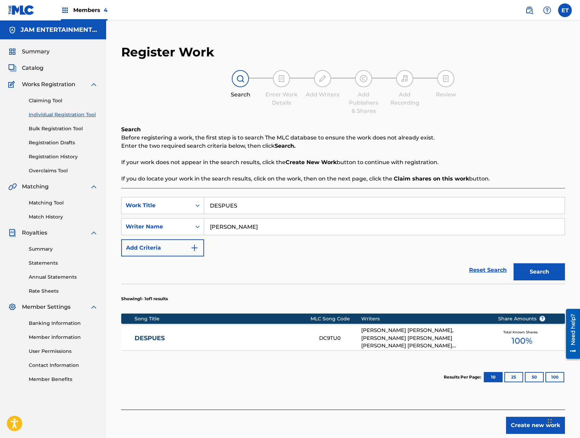
click at [237, 202] on input "DESPUES" at bounding box center [384, 205] width 360 height 16
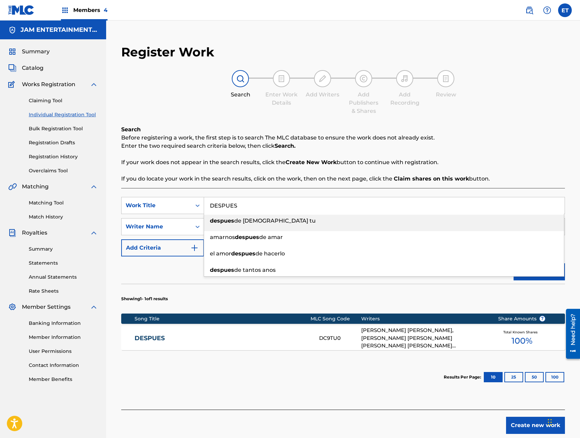
click at [237, 202] on input "DESPUES" at bounding box center [384, 205] width 360 height 16
paste input "[PERSON_NAME] DE TRISTEZA"
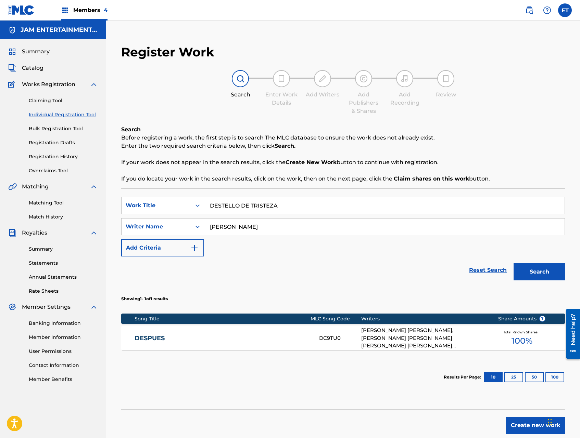
type input "DESTELLO DE TRISTEZA"
type input "MALDONADO"
click at [513, 264] on button "Search" at bounding box center [538, 272] width 51 height 17
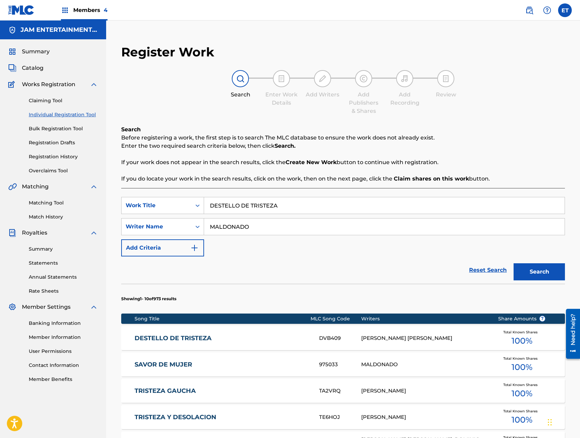
click at [261, 340] on link "DESTELLO DE TRISTEZA" at bounding box center [222, 339] width 175 height 8
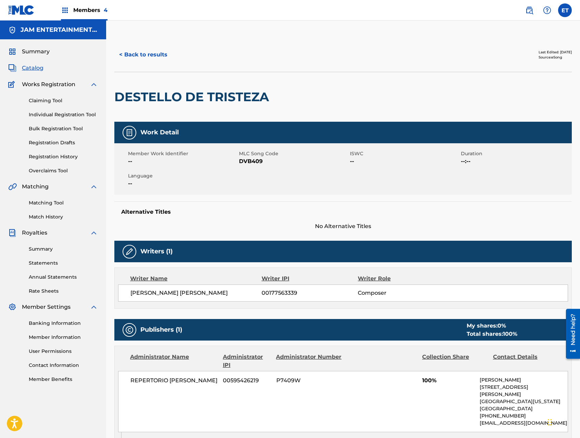
click at [148, 58] on button "< Back to results" at bounding box center [143, 54] width 58 height 17
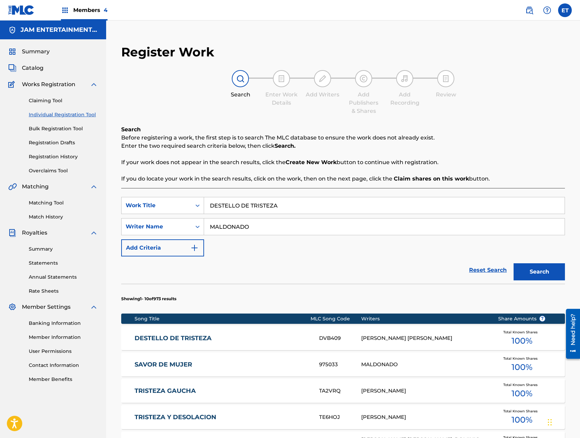
click at [262, 211] on input "DESTELLO DE TRISTEZA" at bounding box center [384, 205] width 360 height 16
paste input "INO CRUEL"
type input "destino cruel"
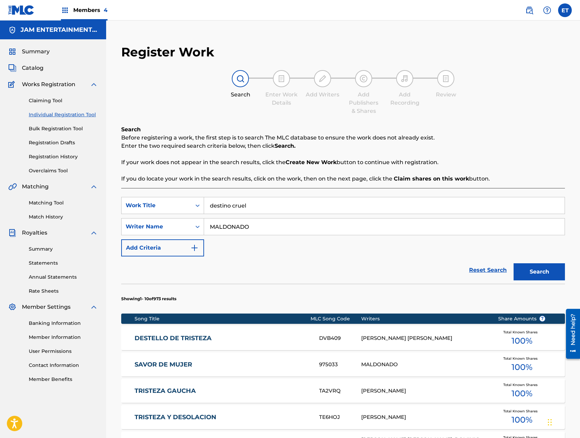
click at [513, 264] on button "Search" at bounding box center [538, 272] width 51 height 17
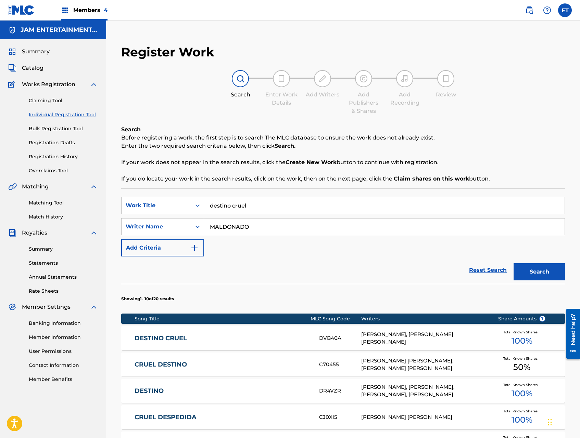
click at [179, 337] on link "DESTINO CRUEL" at bounding box center [222, 339] width 175 height 8
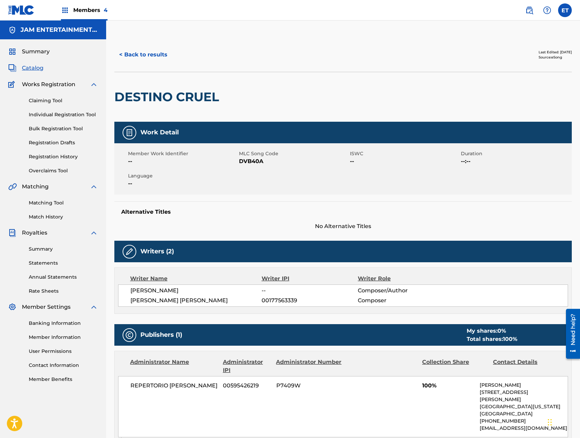
click at [129, 49] on button "< Back to results" at bounding box center [143, 54] width 58 height 17
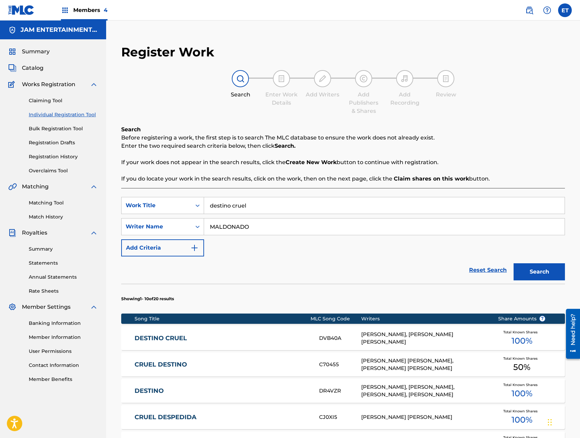
click at [268, 215] on div "SearchWithCriteria9d433e33-f4e4-4d73-beb4-addf4fb25e37 Work Title destino cruel…" at bounding box center [343, 227] width 444 height 60
click at [267, 209] on input "destino cruel" at bounding box center [384, 205] width 360 height 16
paste input "DILE"
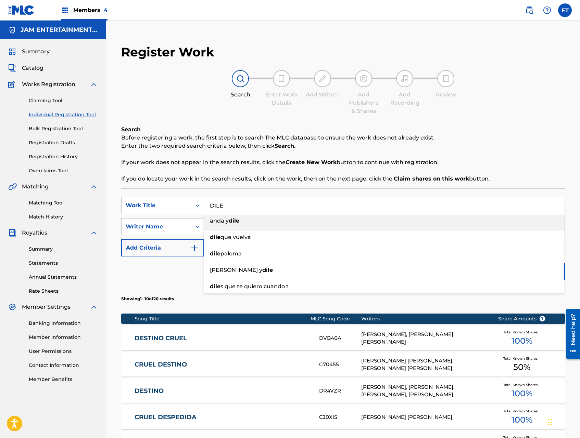
type input "DILE"
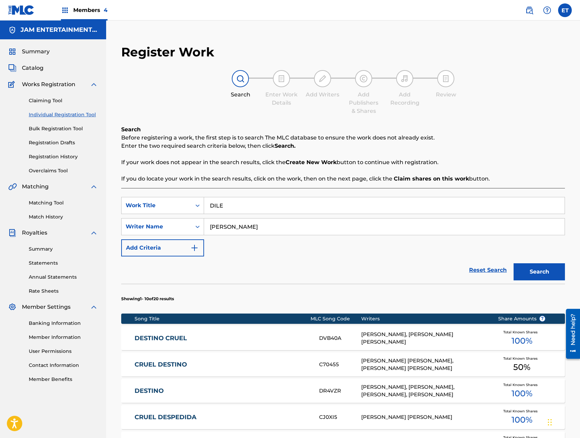
type input "[PERSON_NAME]"
click at [513, 264] on button "Search" at bounding box center [538, 272] width 51 height 17
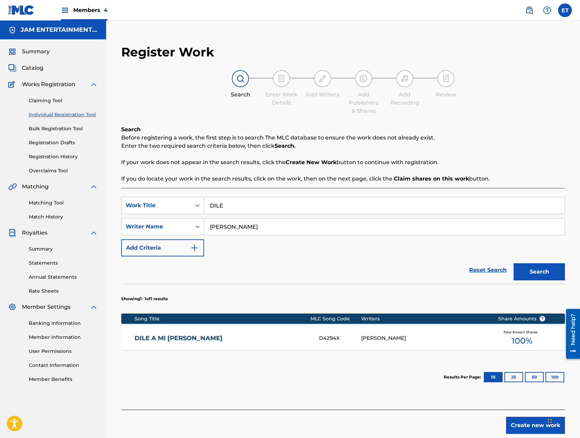
click at [385, 335] on div "[PERSON_NAME]" at bounding box center [424, 339] width 126 height 8
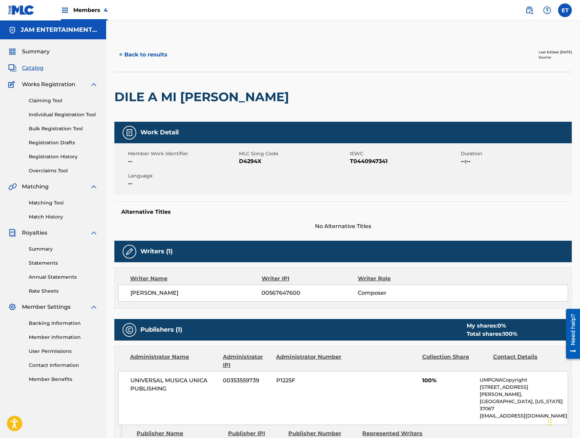
click at [149, 51] on button "< Back to results" at bounding box center [143, 54] width 58 height 17
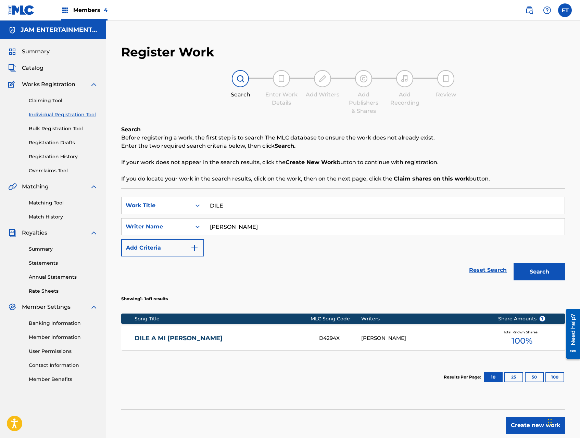
click at [230, 228] on input "[PERSON_NAME]" at bounding box center [384, 227] width 360 height 16
type input "REY"
click at [513, 264] on button "Search" at bounding box center [538, 272] width 51 height 17
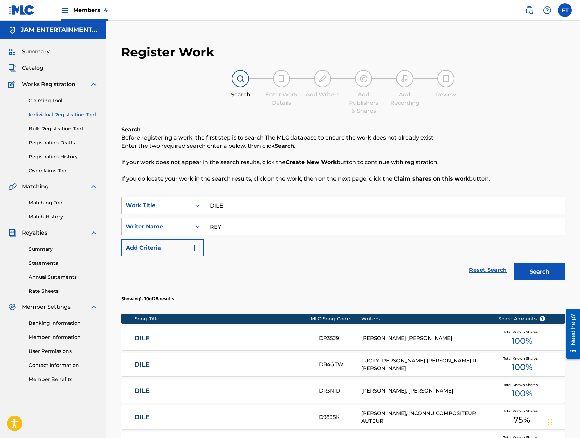
click at [355, 337] on div "DR35J9" at bounding box center [340, 339] width 42 height 8
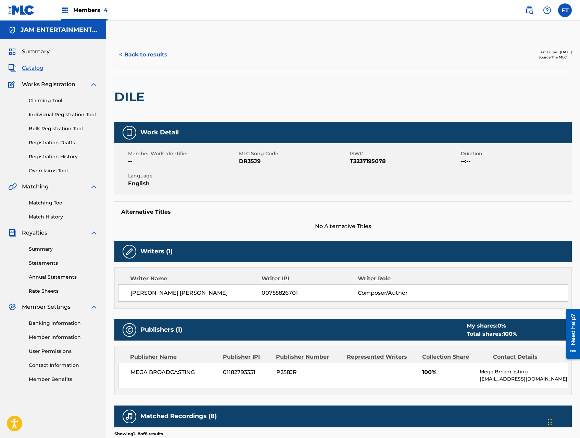
click at [142, 56] on button "< Back to results" at bounding box center [143, 54] width 58 height 17
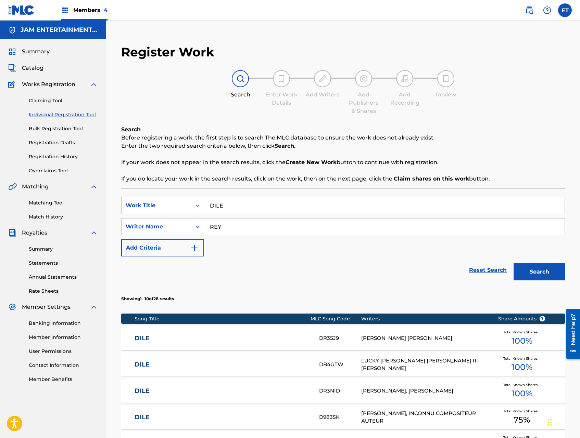
click at [232, 210] on input "DILE" at bounding box center [384, 205] width 360 height 16
paste input "EL AMOR ES ASI"
type input "EL AMOR ES ASI"
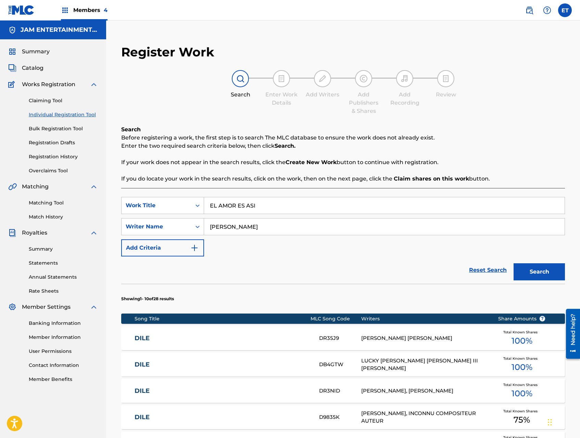
type input "[PERSON_NAME]"
click at [513, 264] on button "Search" at bounding box center [538, 272] width 51 height 17
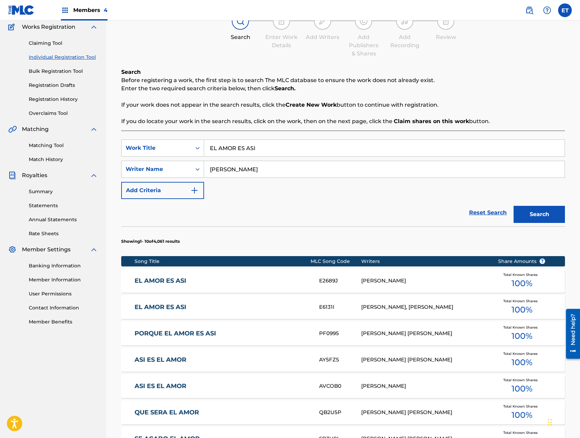
scroll to position [60, 0]
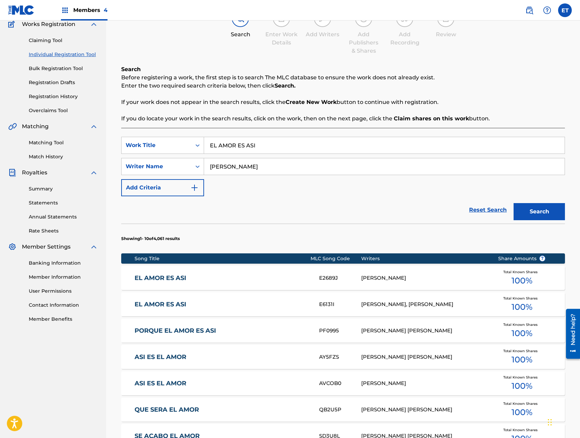
click at [180, 279] on link "EL AMOR ES ASI" at bounding box center [222, 279] width 175 height 8
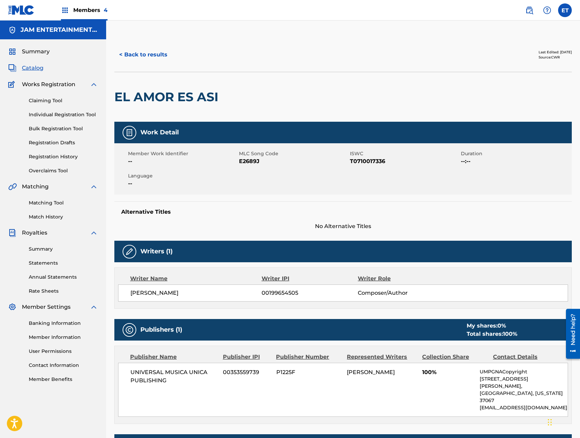
click at [149, 53] on button "< Back to results" at bounding box center [143, 54] width 58 height 17
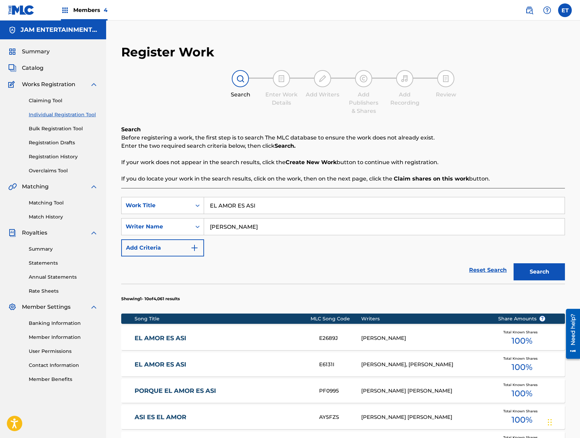
click at [352, 334] on div "EL AMOR ES ASI E2689J [PERSON_NAME] Total Known Shares 100 %" at bounding box center [343, 339] width 444 height 24
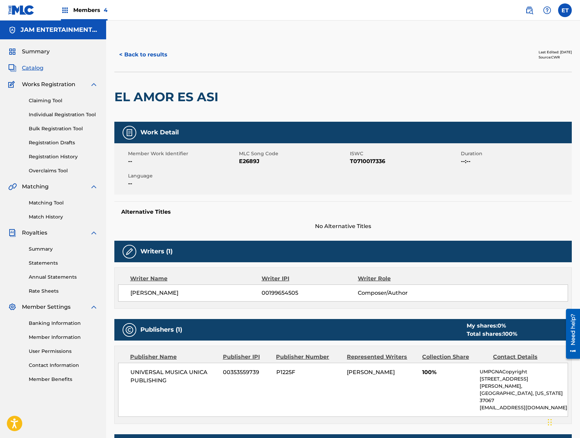
click at [145, 53] on button "< Back to results" at bounding box center [143, 54] width 58 height 17
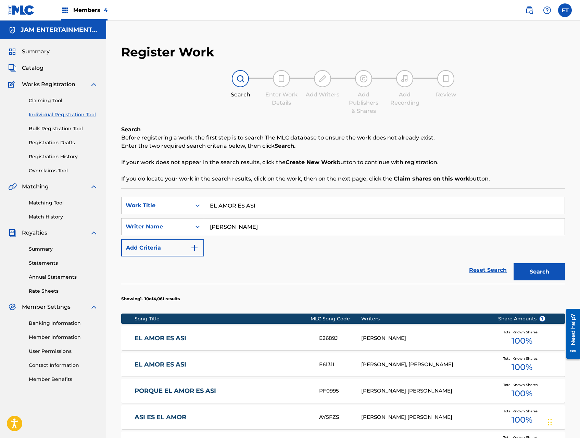
click at [236, 202] on input "EL AMOR ES ASI" at bounding box center [384, 205] width 360 height 16
paste input "NSIOSO"
type input "EL ANSIOSO"
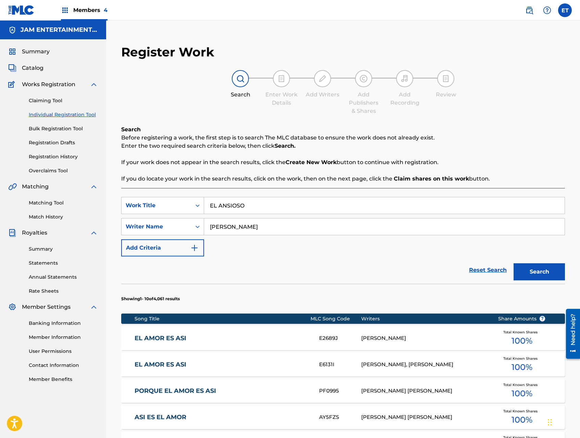
type input "[PERSON_NAME]"
click at [513, 264] on button "Search" at bounding box center [538, 272] width 51 height 17
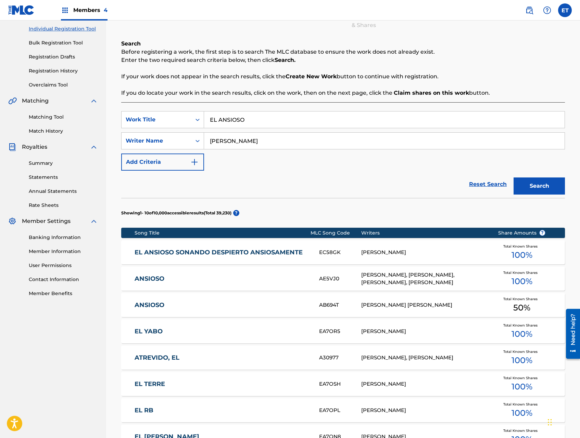
scroll to position [89, 0]
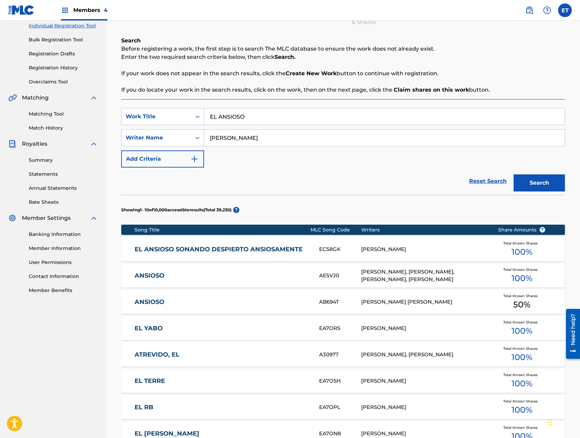
click at [242, 250] on link "EL ANSIOSO SONANDO DESPIERTO ANSIOSAMENTE" at bounding box center [222, 250] width 175 height 8
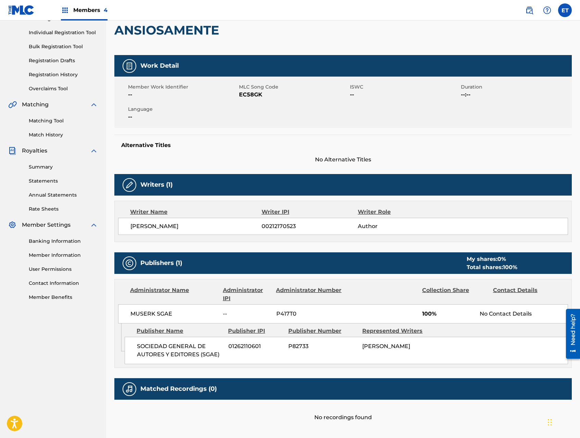
scroll to position [126, 0]
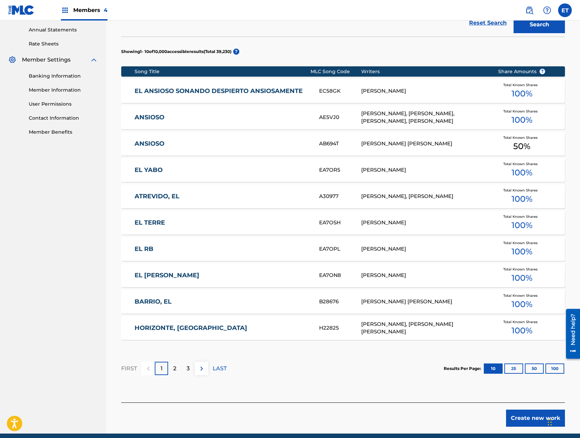
scroll to position [255, 0]
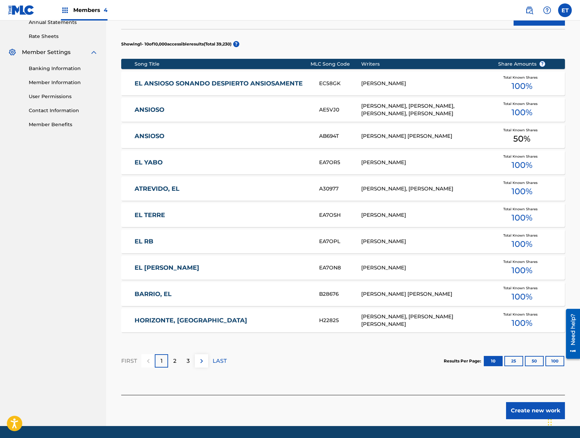
click at [152, 266] on link "EL [PERSON_NAME]" at bounding box center [222, 268] width 175 height 8
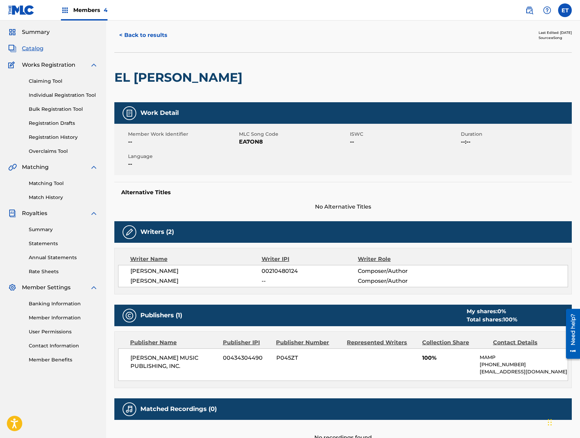
scroll to position [19, 0]
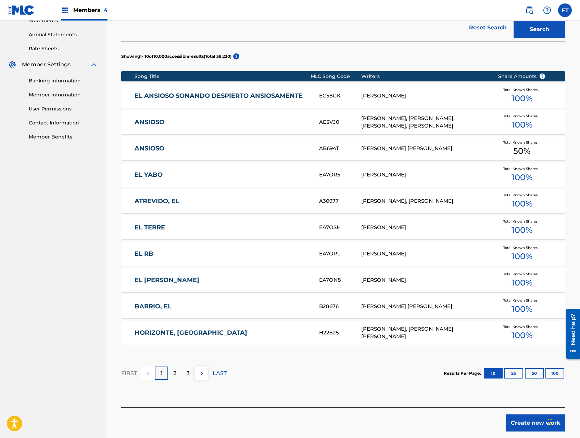
scroll to position [276, 0]
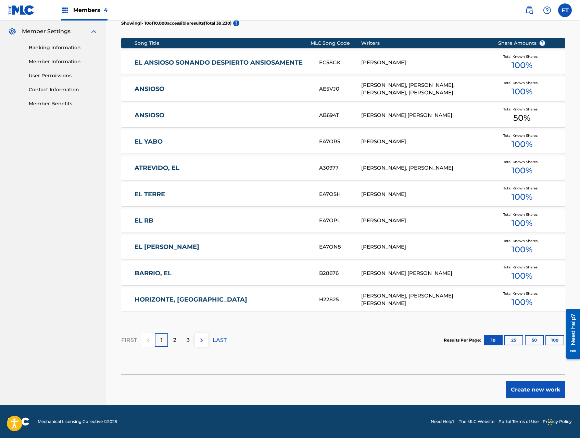
click at [167, 142] on link "EL YABO" at bounding box center [222, 142] width 175 height 8
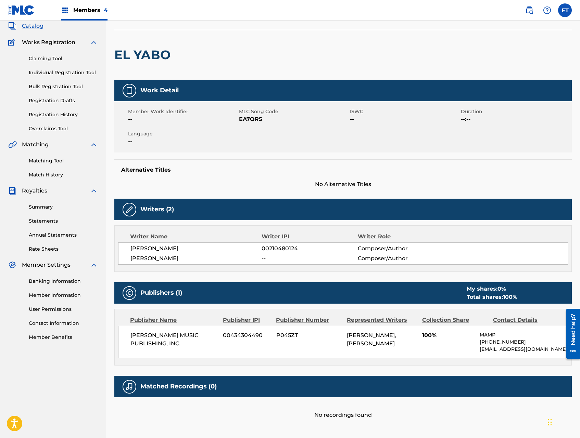
scroll to position [91, 0]
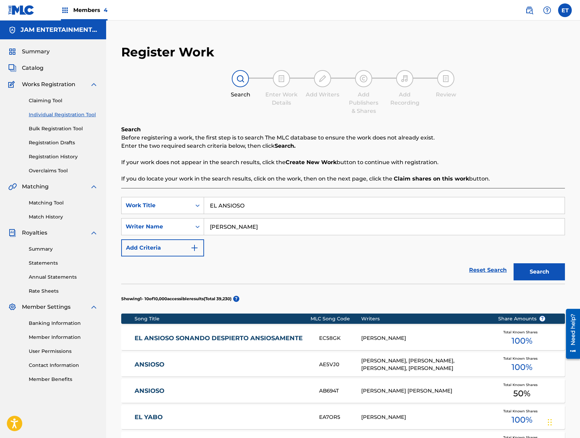
click at [261, 222] on input "[PERSON_NAME]" at bounding box center [384, 227] width 360 height 16
type input "[PERSON_NAME]"
click at [513, 264] on button "Search" at bounding box center [538, 272] width 51 height 17
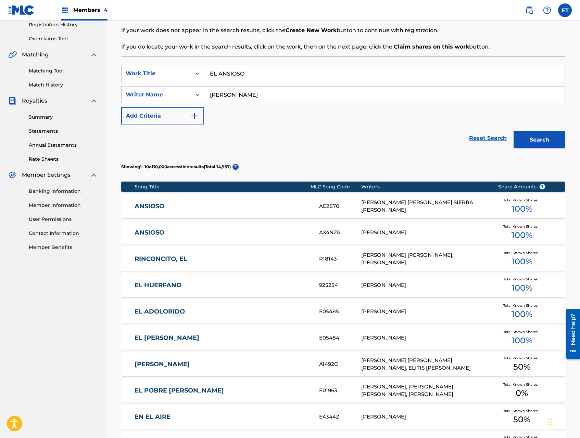
scroll to position [130, 0]
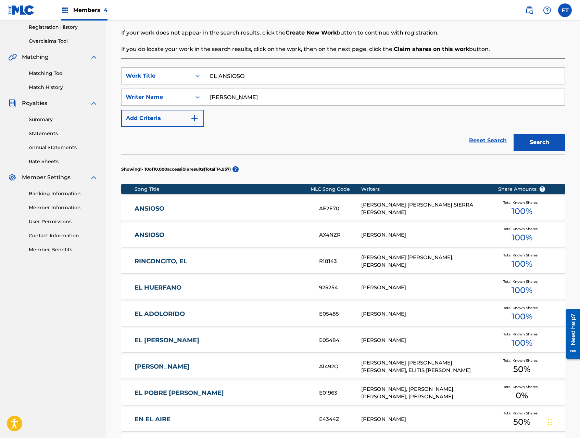
click at [237, 75] on input "EL ANSIOSO" at bounding box center [384, 76] width 360 height 16
paste input "VESTRUZ"
type input "EL AVESTRUZ"
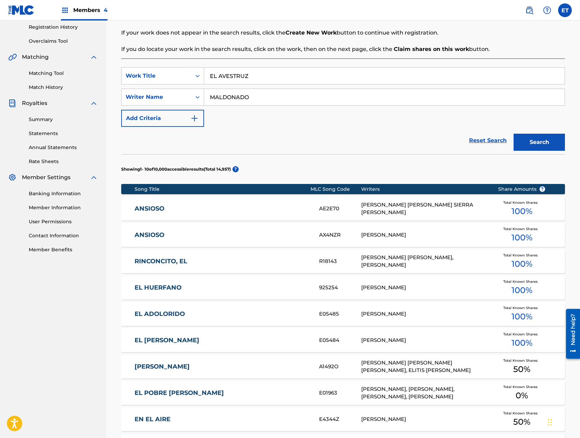
type input "MALDONADO"
click at [513, 134] on button "Search" at bounding box center [538, 142] width 51 height 17
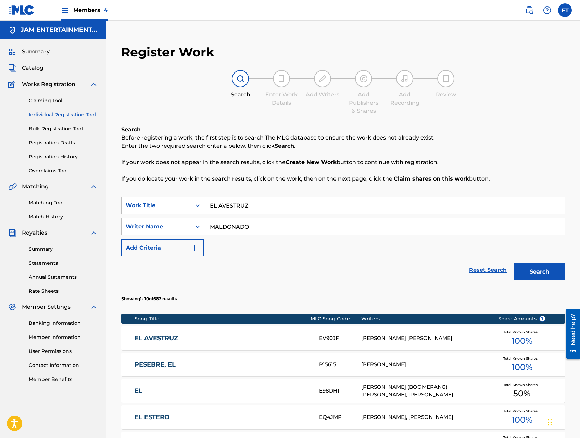
click at [164, 336] on link "EL AVESTRUZ" at bounding box center [222, 339] width 175 height 8
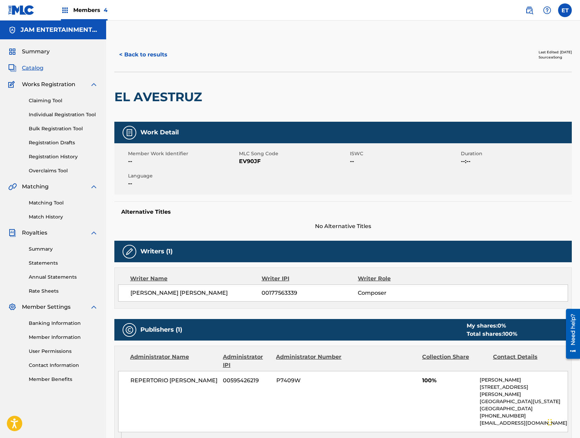
click at [162, 62] on button "< Back to results" at bounding box center [143, 54] width 58 height 17
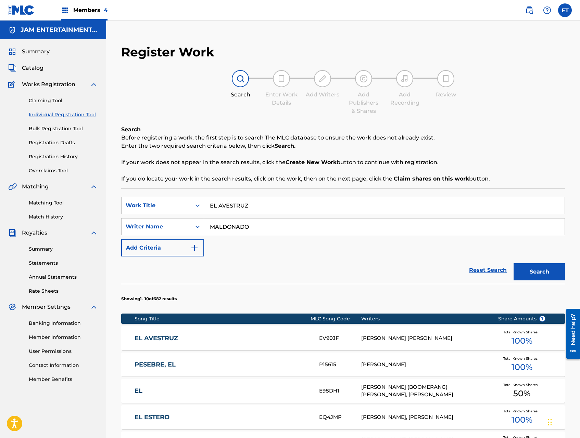
click at [254, 201] on input "EL AVESTRUZ" at bounding box center [384, 205] width 360 height 16
paste input "CAMINO"
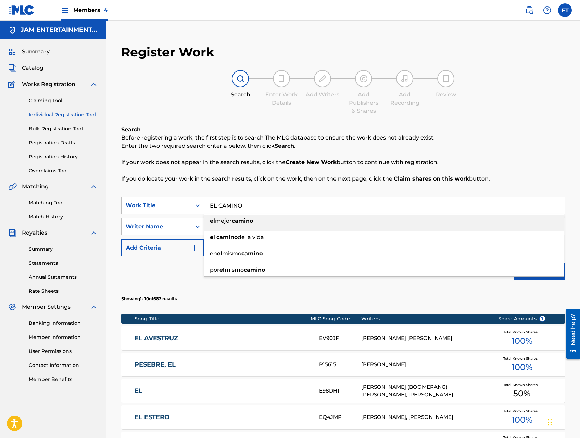
type input "EL CAMINO"
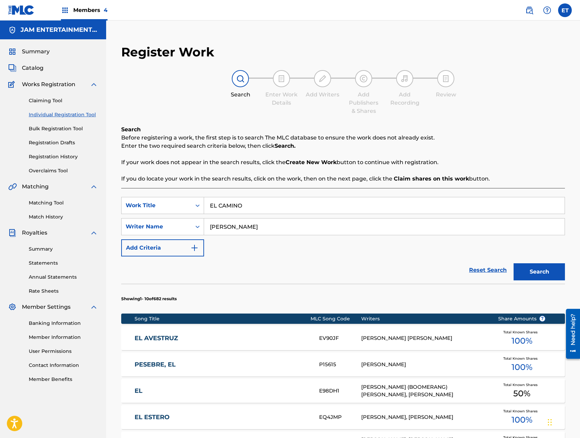
type input "[PERSON_NAME]"
click at [513, 264] on button "Search" at bounding box center [538, 272] width 51 height 17
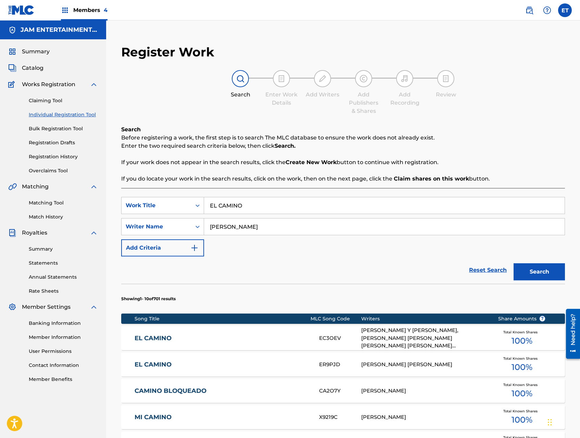
click at [209, 340] on link "EL CAMINO" at bounding box center [222, 339] width 175 height 8
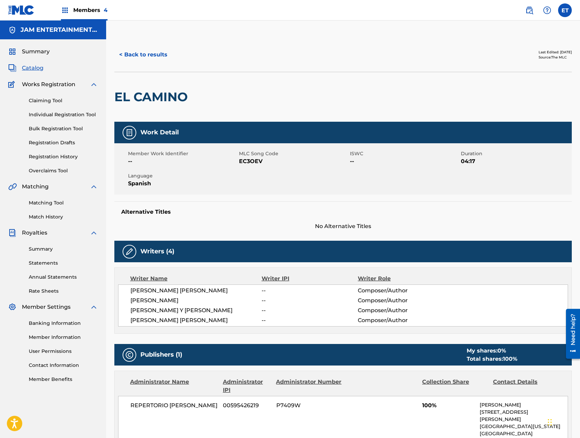
click at [131, 54] on button "< Back to results" at bounding box center [143, 54] width 58 height 17
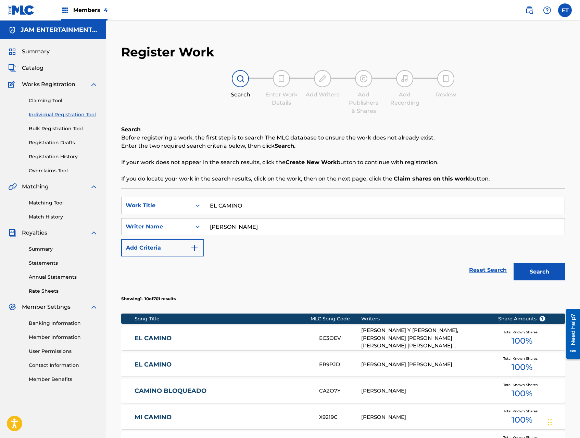
click at [230, 204] on input "EL CAMINO" at bounding box center [384, 205] width 360 height 16
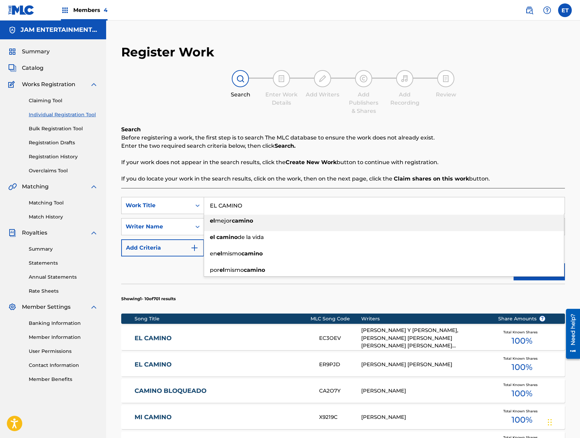
click at [230, 204] on input "EL CAMINO" at bounding box center [384, 205] width 360 height 16
paste input "PAD"
type input "EL CAPADO"
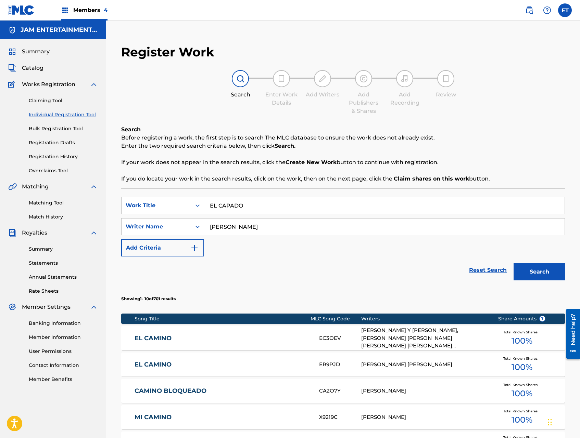
type input "[PERSON_NAME]"
click at [513, 264] on button "Search" at bounding box center [538, 272] width 51 height 17
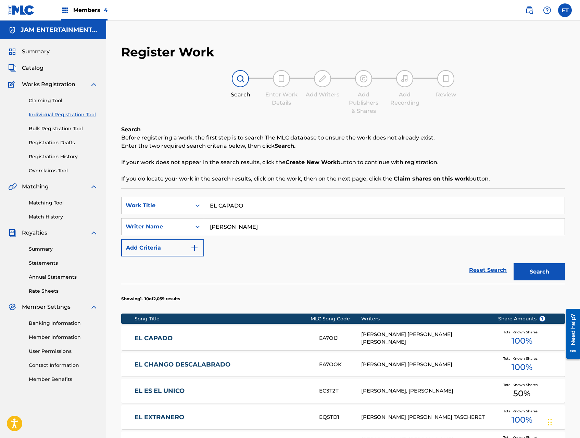
click at [263, 332] on div "EL CAPADO EA7OIJ [PERSON_NAME] [PERSON_NAME] [PERSON_NAME] Total Known Shares 1…" at bounding box center [343, 339] width 444 height 24
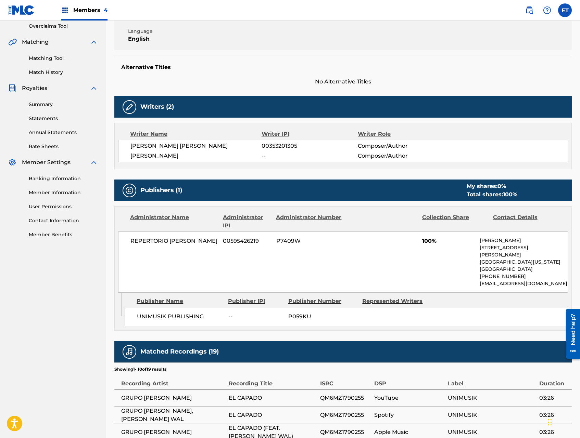
scroll to position [150, 0]
